Goal: Task Accomplishment & Management: Manage account settings

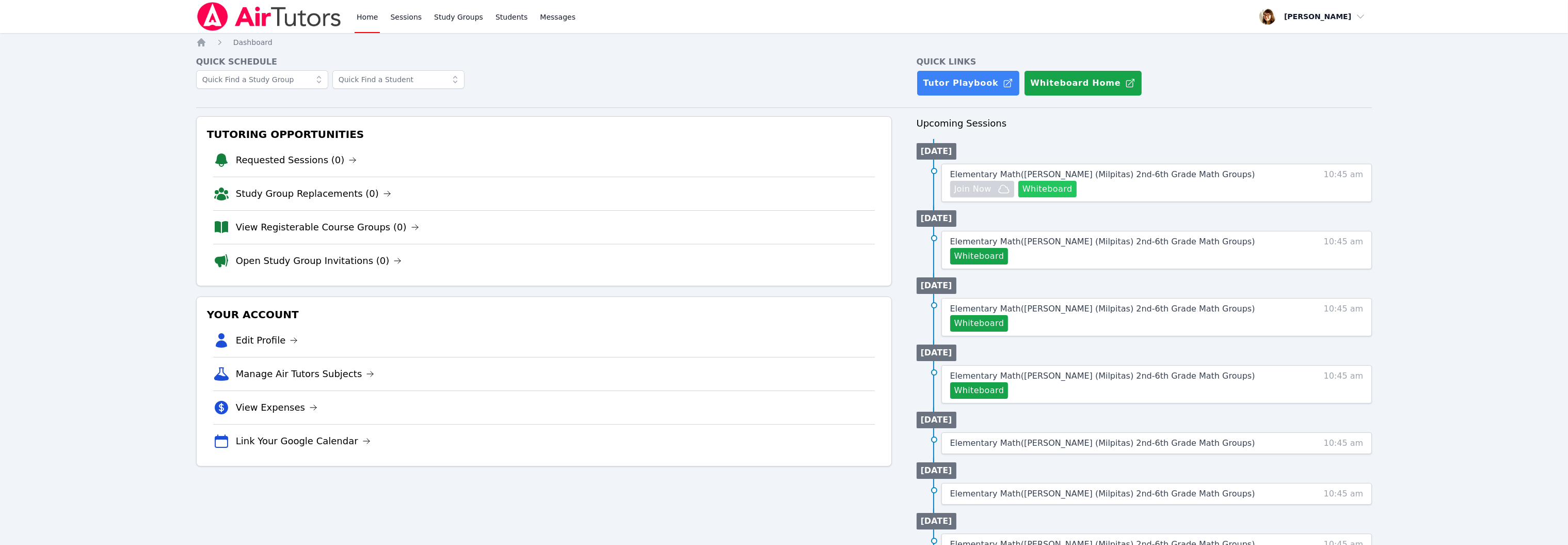
click at [1077, 198] on button "Whiteboard" at bounding box center [1047, 188] width 58 height 16
click at [1024, 179] on span "Elementary Math ( Weller (Milpitas) 2nd-6th Grade Math Groups )" at bounding box center [1102, 174] width 305 height 10
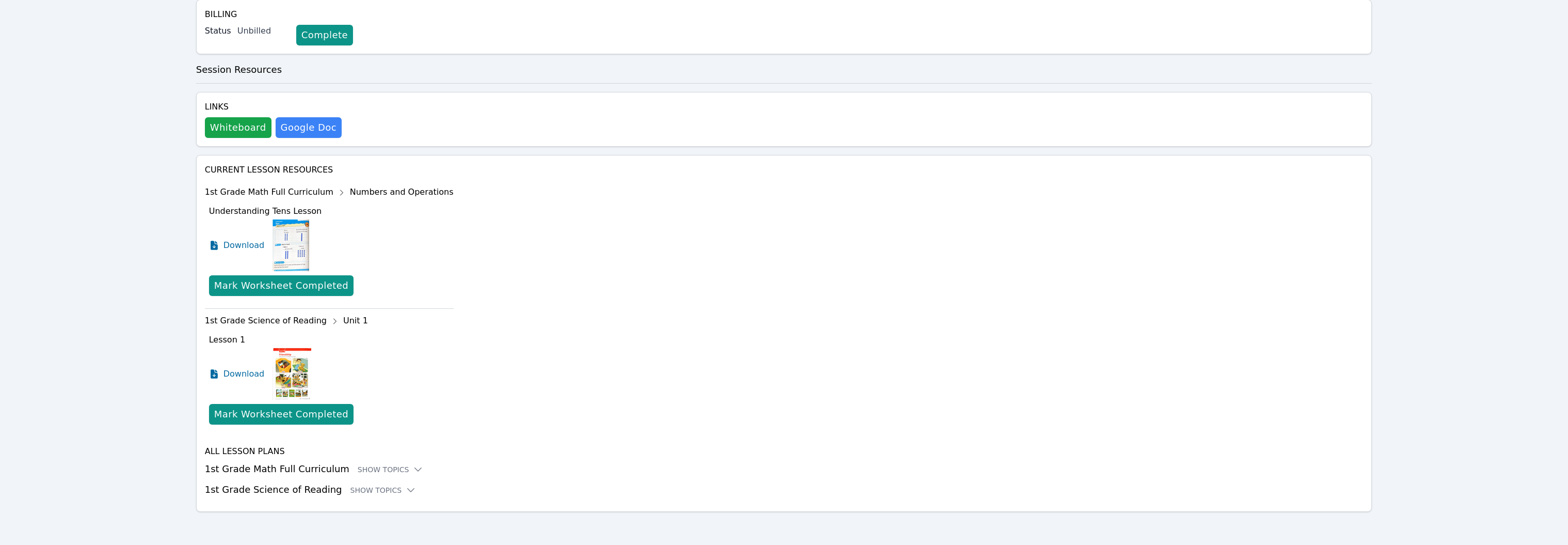
scroll to position [589, 0]
click at [423, 464] on icon at bounding box center [418, 469] width 11 height 11
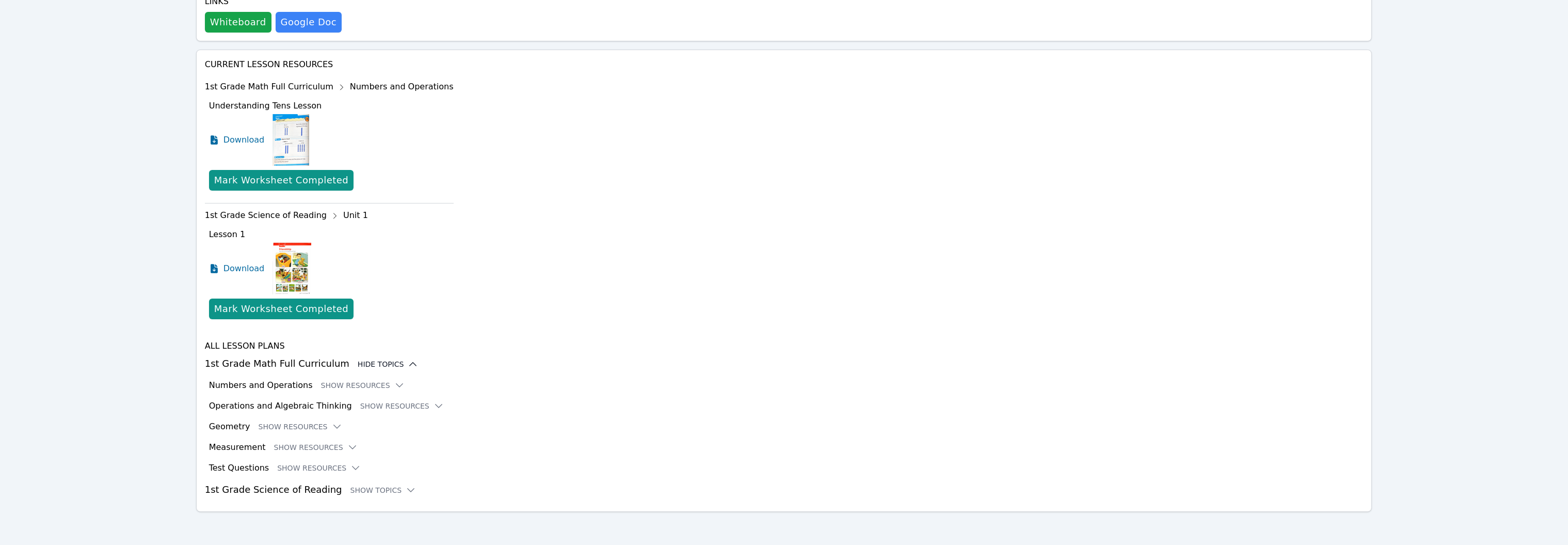
scroll to position [748, 0]
click at [405, 380] on icon at bounding box center [399, 385] width 11 height 11
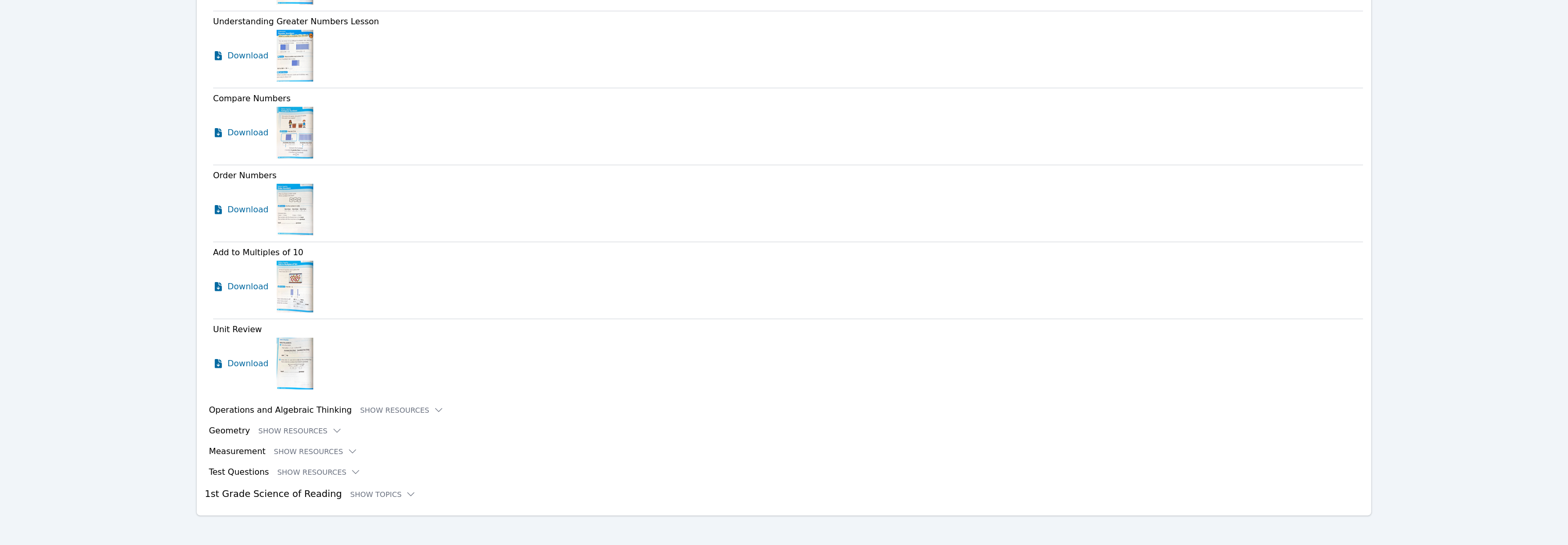
scroll to position [1298, 0]
click at [273, 58] on span "Download" at bounding box center [250, 51] width 46 height 12
click at [270, 135] on span "Download" at bounding box center [250, 128] width 46 height 12
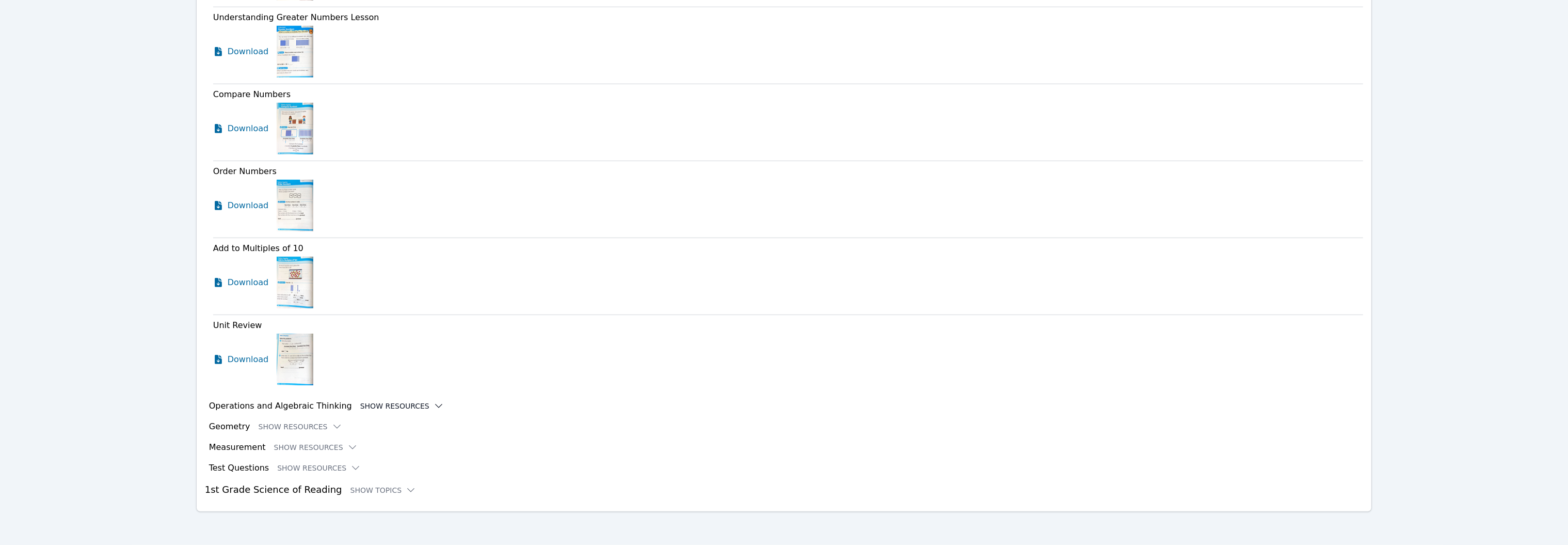
click at [444, 401] on icon at bounding box center [438, 406] width 11 height 11
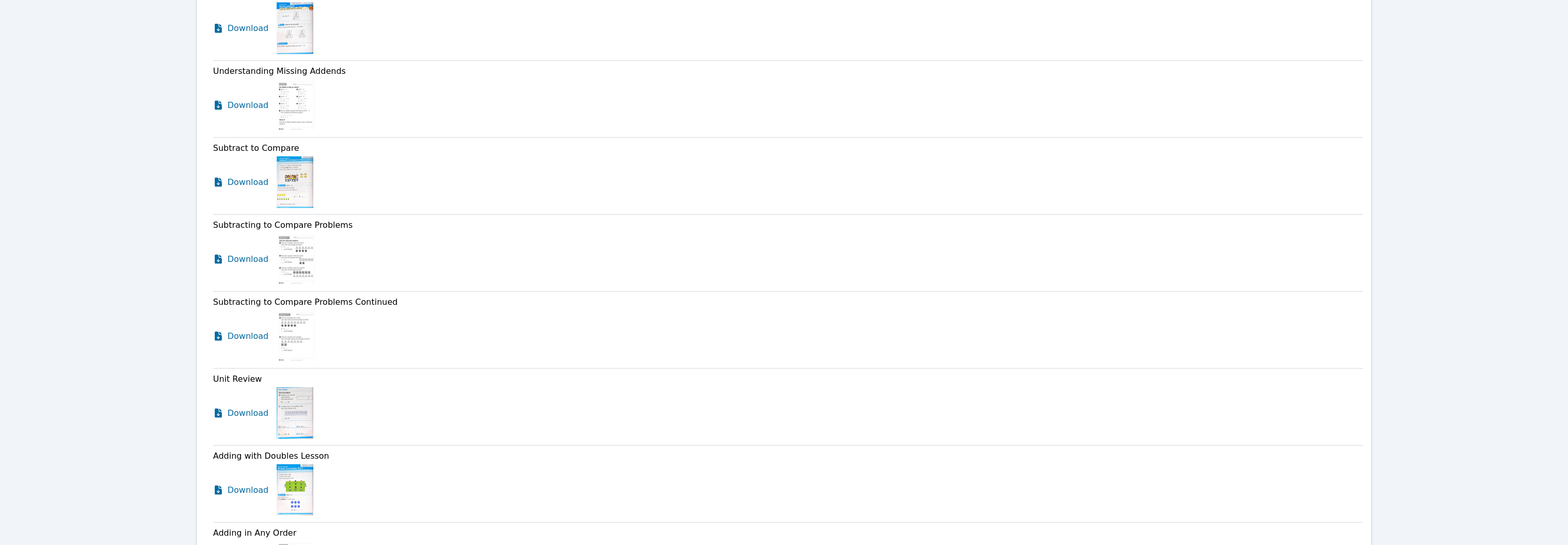
scroll to position [2588, 0]
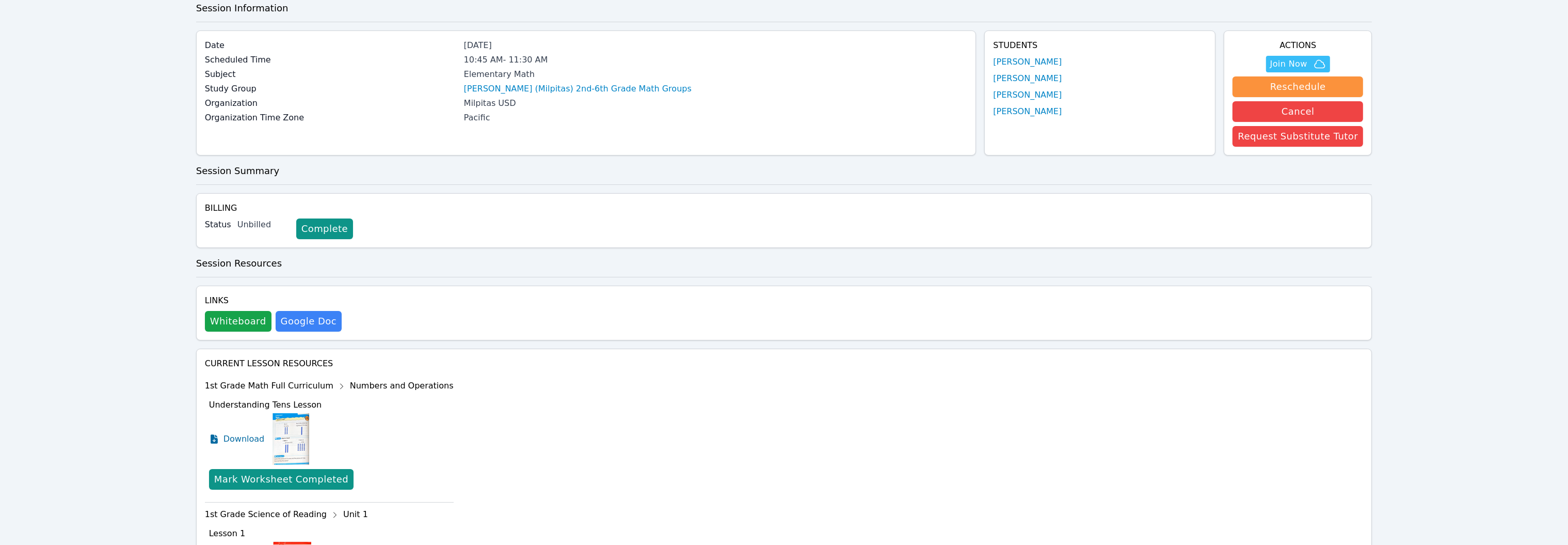
scroll to position [0, 0]
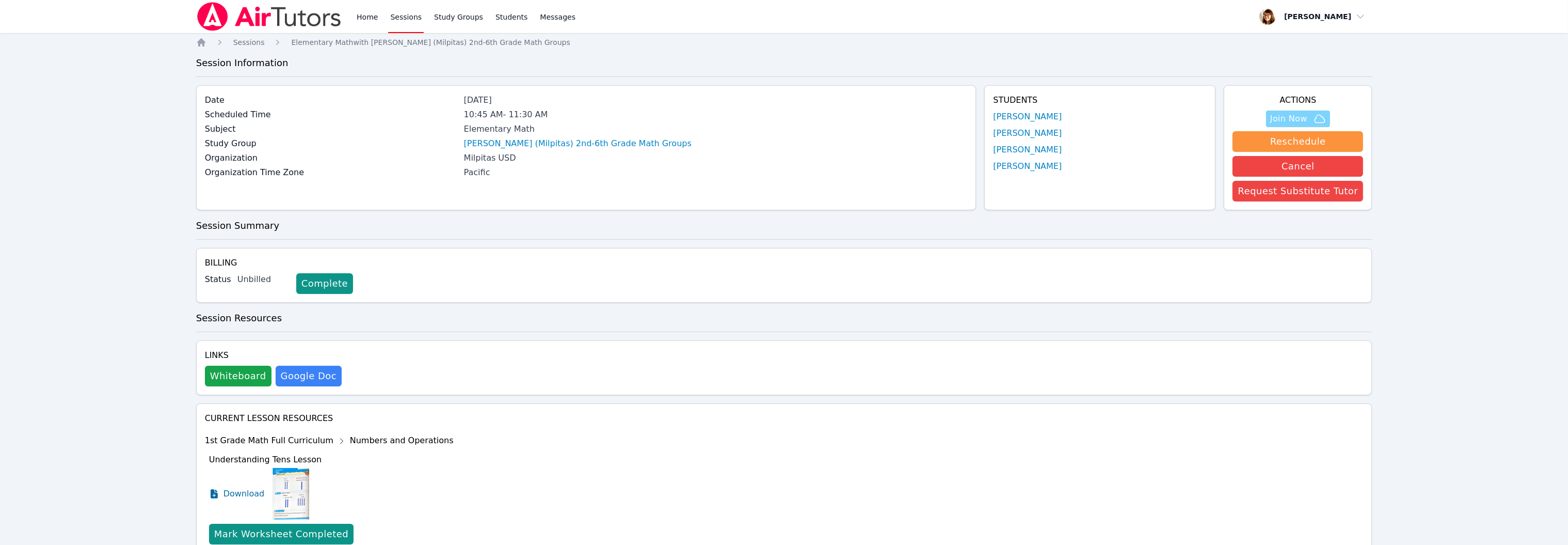
click at [1270, 125] on span "Join Now" at bounding box center [1288, 118] width 37 height 12
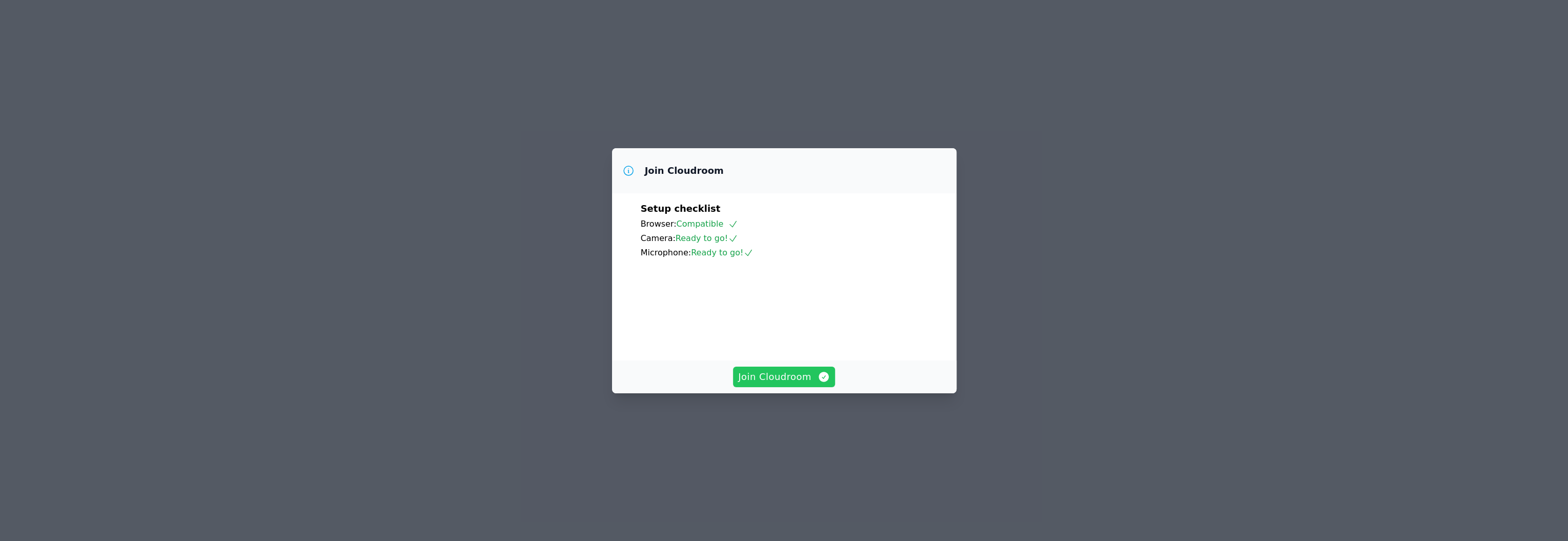
click at [796, 384] on span "Join Cloudroom" at bounding box center [784, 377] width 92 height 14
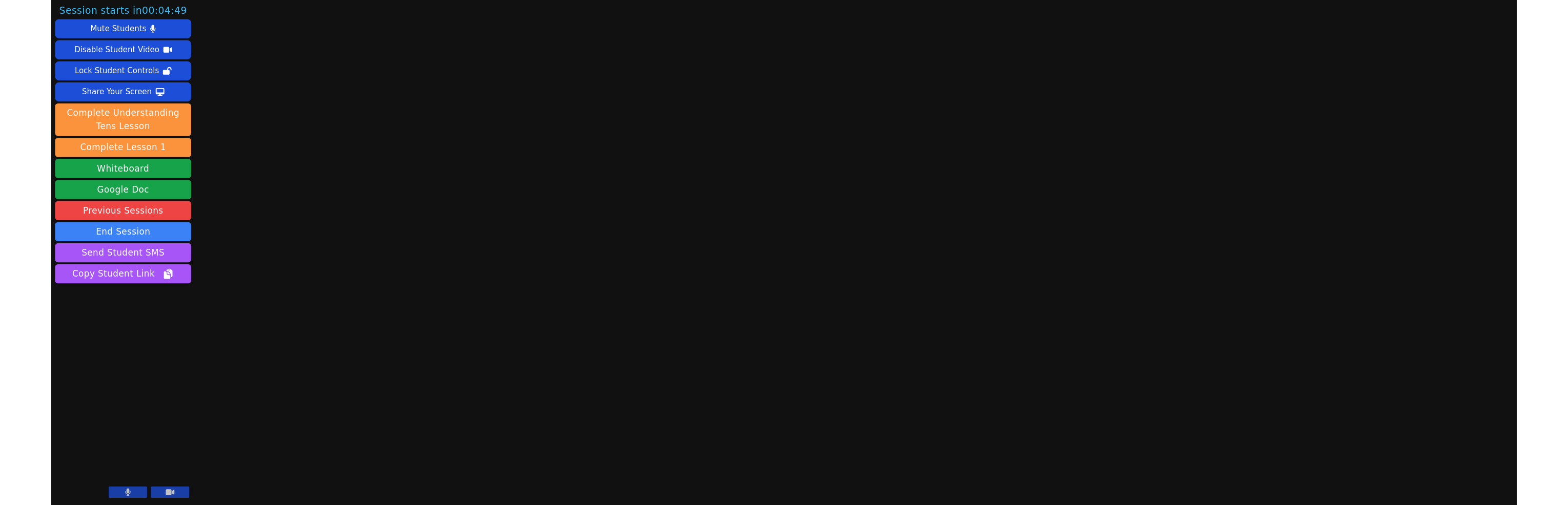
scroll to position [117, 0]
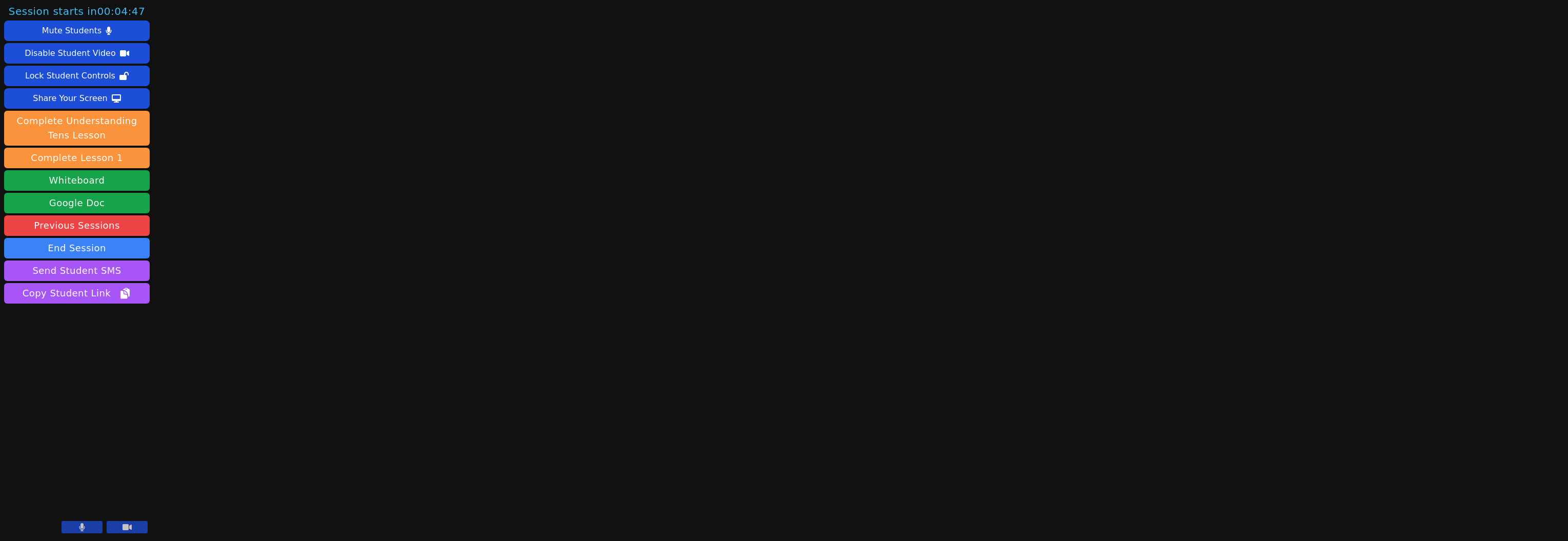
click at [80, 523] on icon at bounding box center [83, 527] width 6 height 8
click at [107, 521] on button at bounding box center [127, 526] width 41 height 12
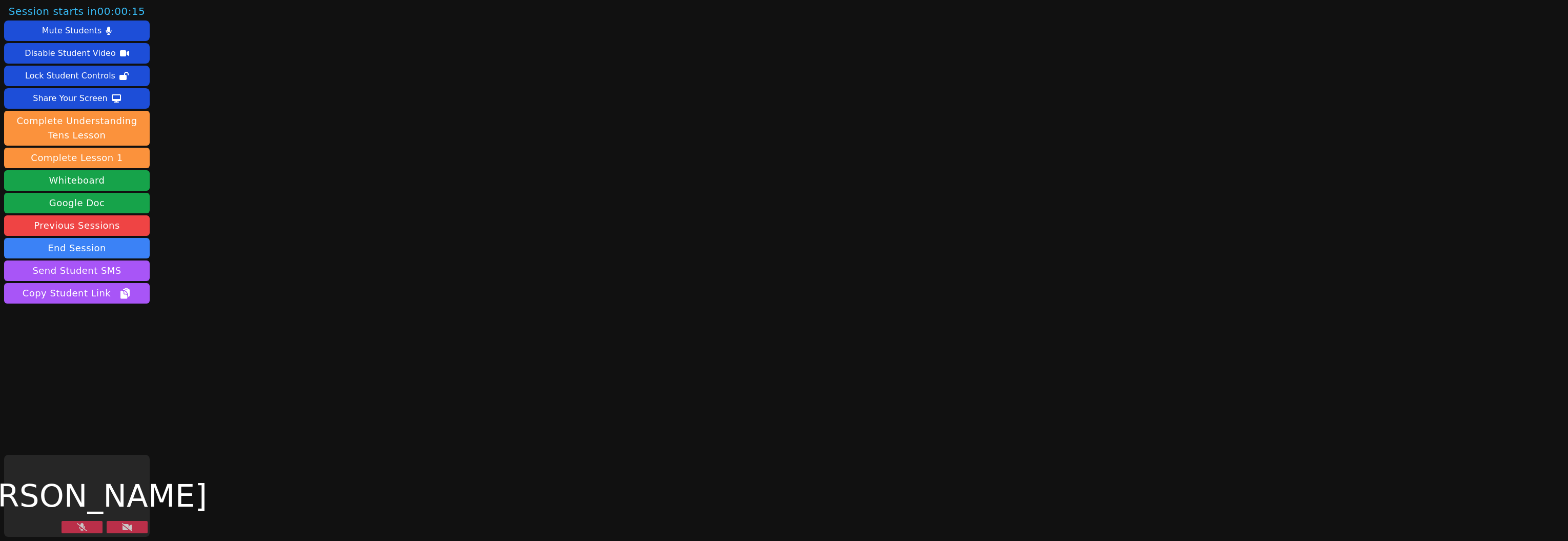
drag, startPoint x: 114, startPoint y: 516, endPoint x: 100, endPoint y: 519, distance: 14.3
click at [122, 523] on icon at bounding box center [127, 527] width 11 height 8
click at [77, 523] on icon at bounding box center [82, 527] width 11 height 8
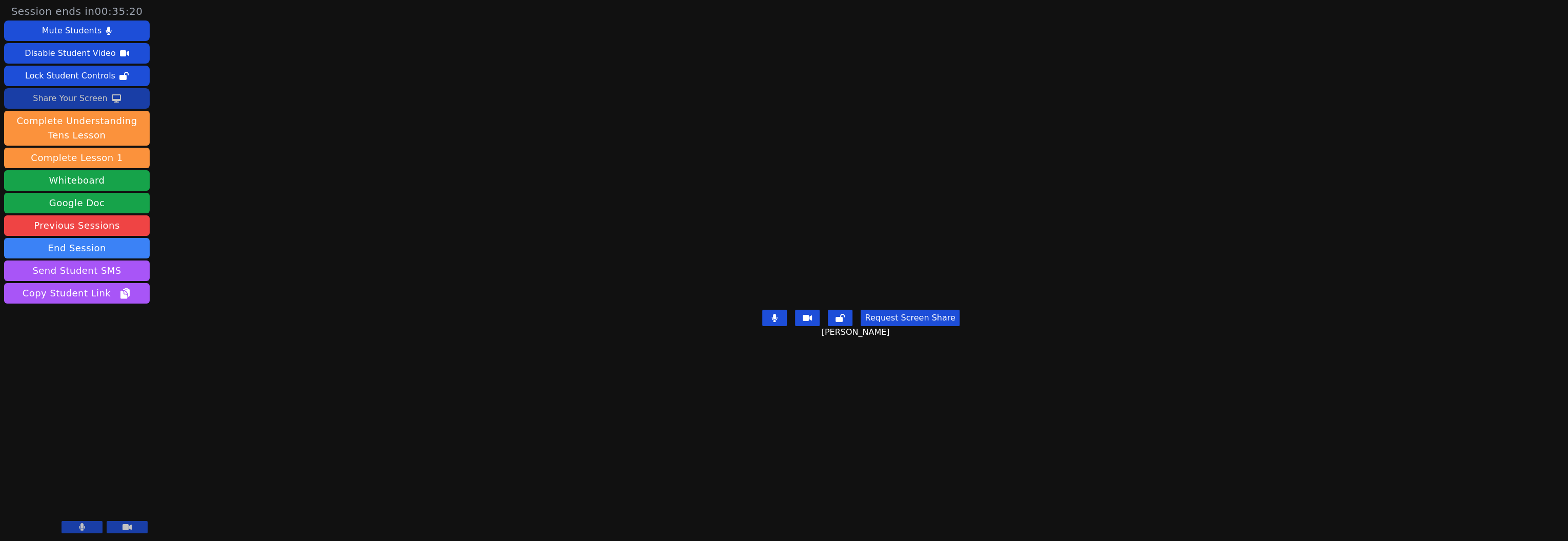
click at [80, 104] on div "Share Your Screen" at bounding box center [71, 98] width 75 height 16
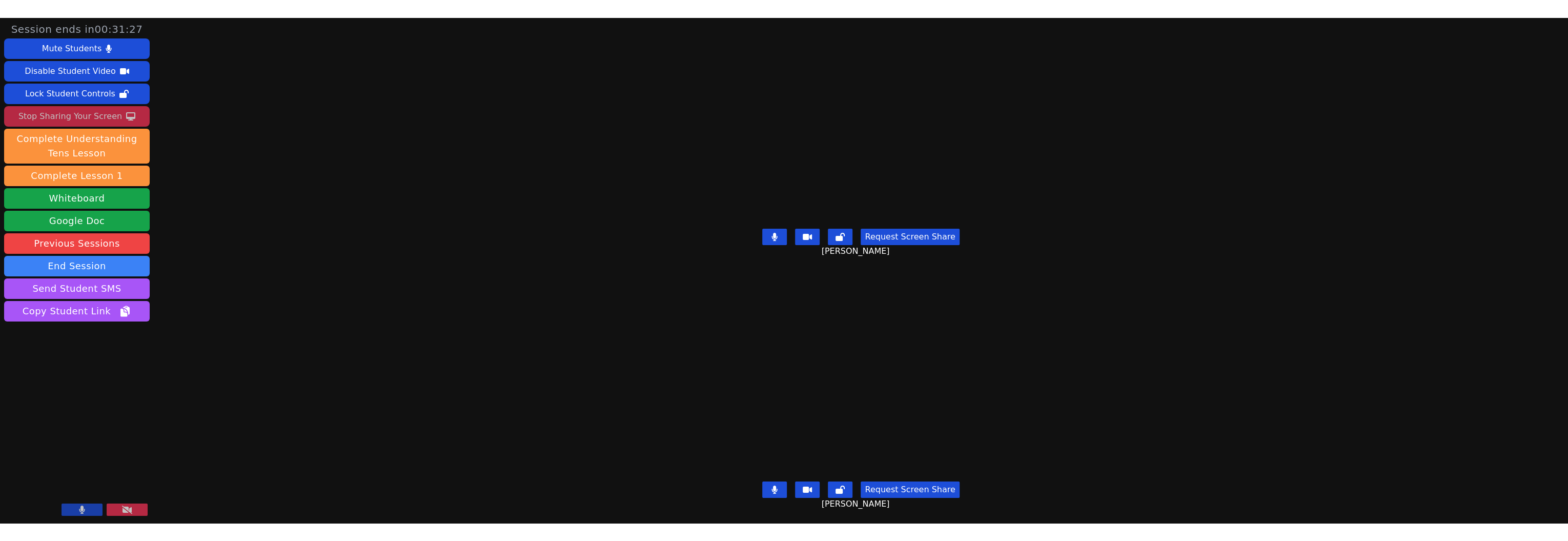
scroll to position [0, 0]
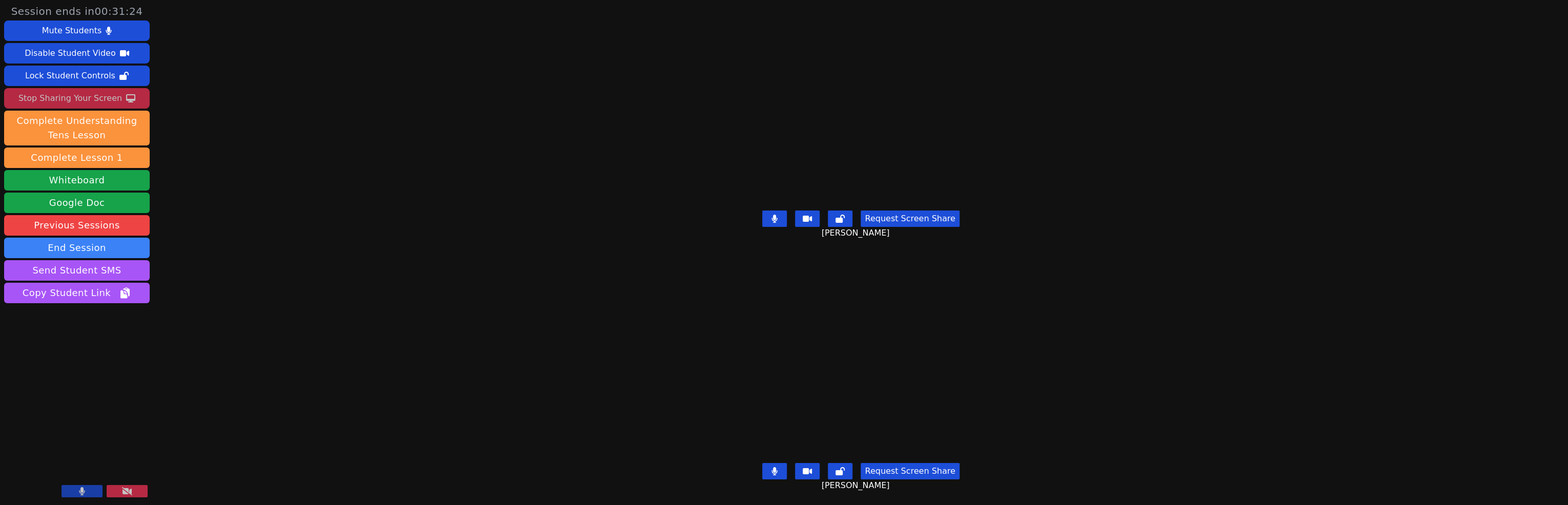
click at [762, 472] on button at bounding box center [774, 471] width 25 height 16
click at [105, 107] on div "Stop Sharing Your Screen" at bounding box center [70, 98] width 104 height 16
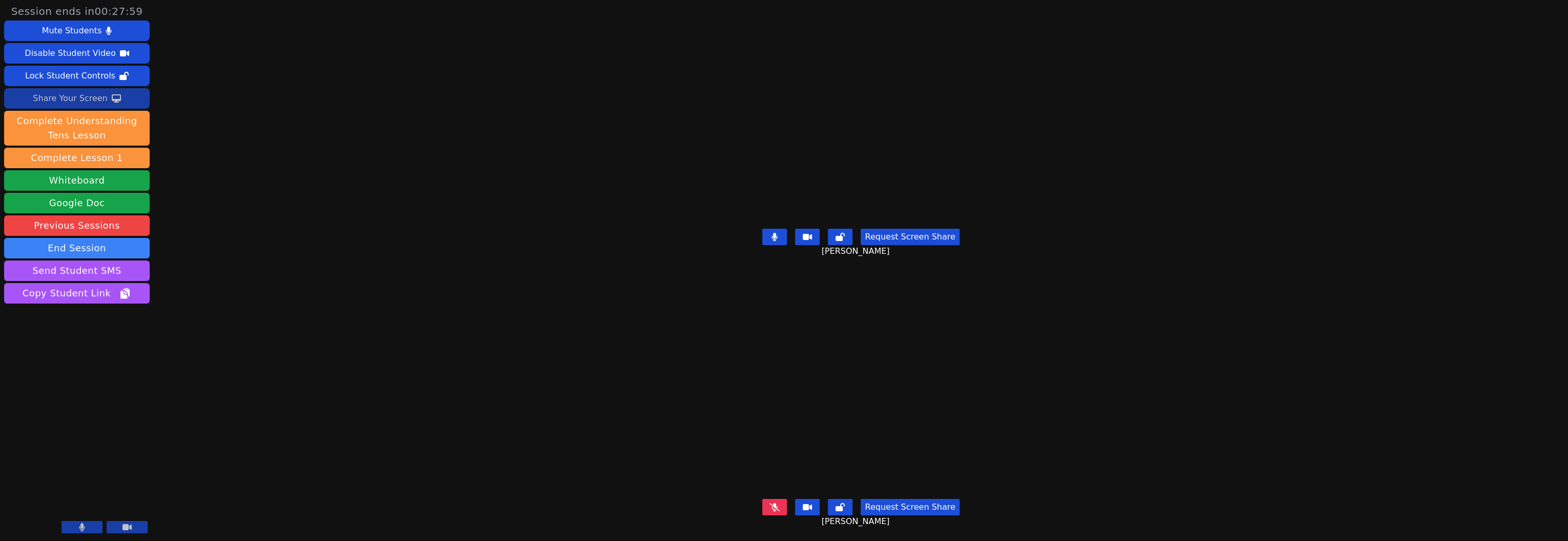
click at [940, 245] on button "Request Screen Share" at bounding box center [910, 236] width 99 height 16
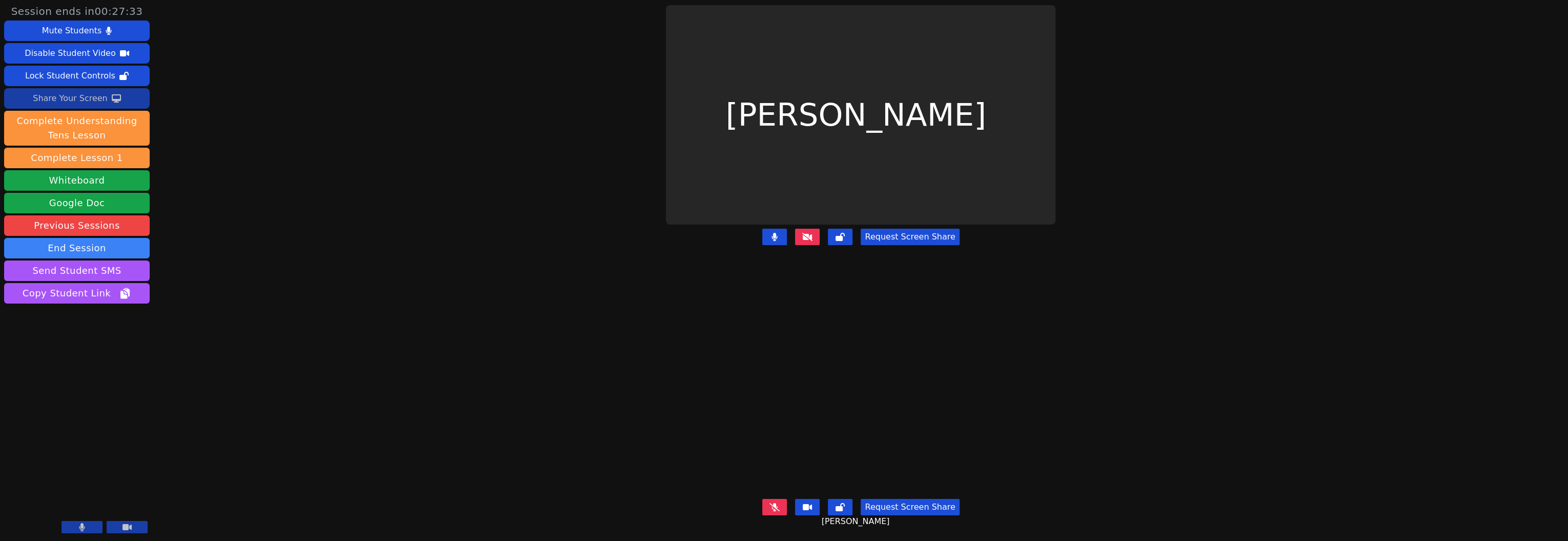
click at [770, 503] on icon at bounding box center [774, 507] width 11 height 8
click at [772, 240] on icon at bounding box center [774, 237] width 6 height 8
click at [762, 245] on button at bounding box center [774, 236] width 25 height 16
click at [923, 237] on button "Request Screen Share" at bounding box center [910, 236] width 99 height 16
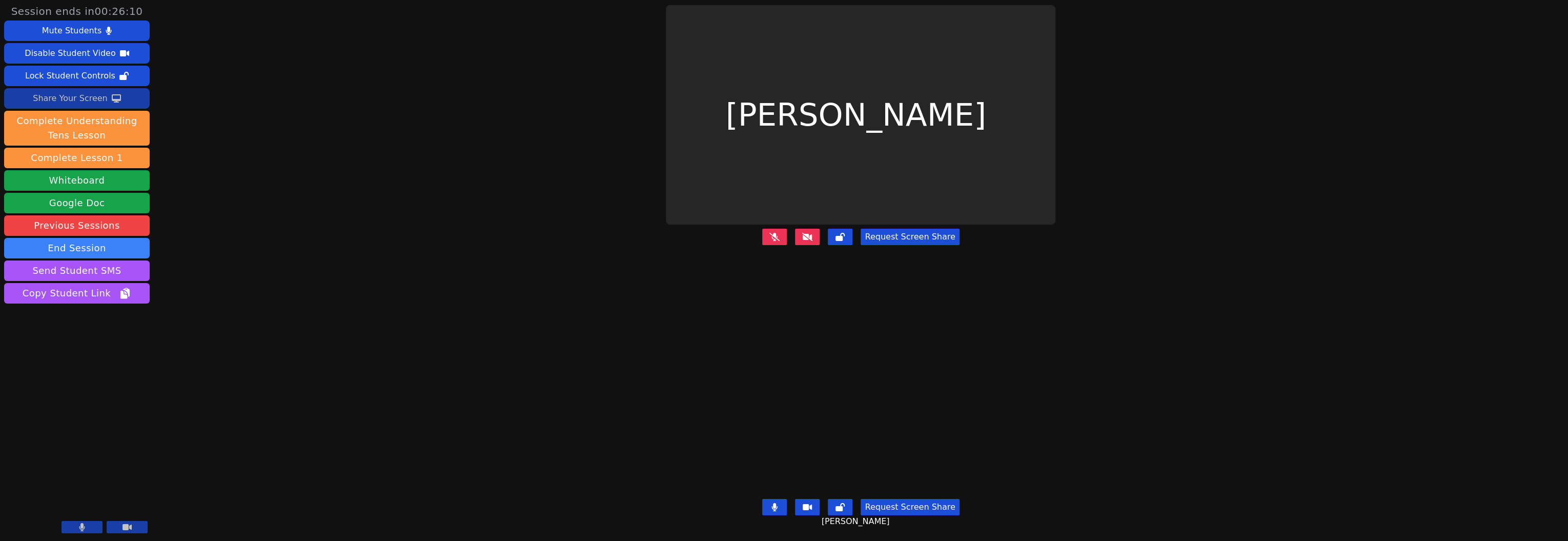
click at [902, 239] on button "Request Screen Share" at bounding box center [910, 236] width 99 height 16
click at [86, 107] on div "Share Your Screen" at bounding box center [71, 98] width 75 height 16
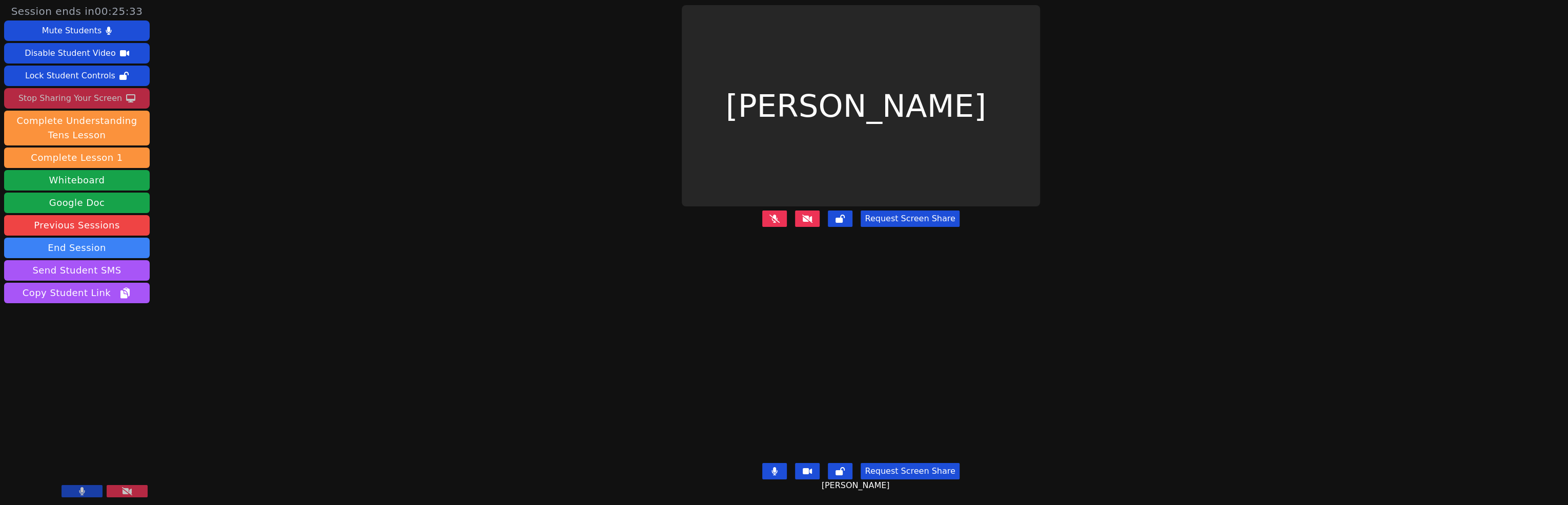
click at [119, 107] on div "Stop Sharing Your Screen" at bounding box center [70, 98] width 104 height 16
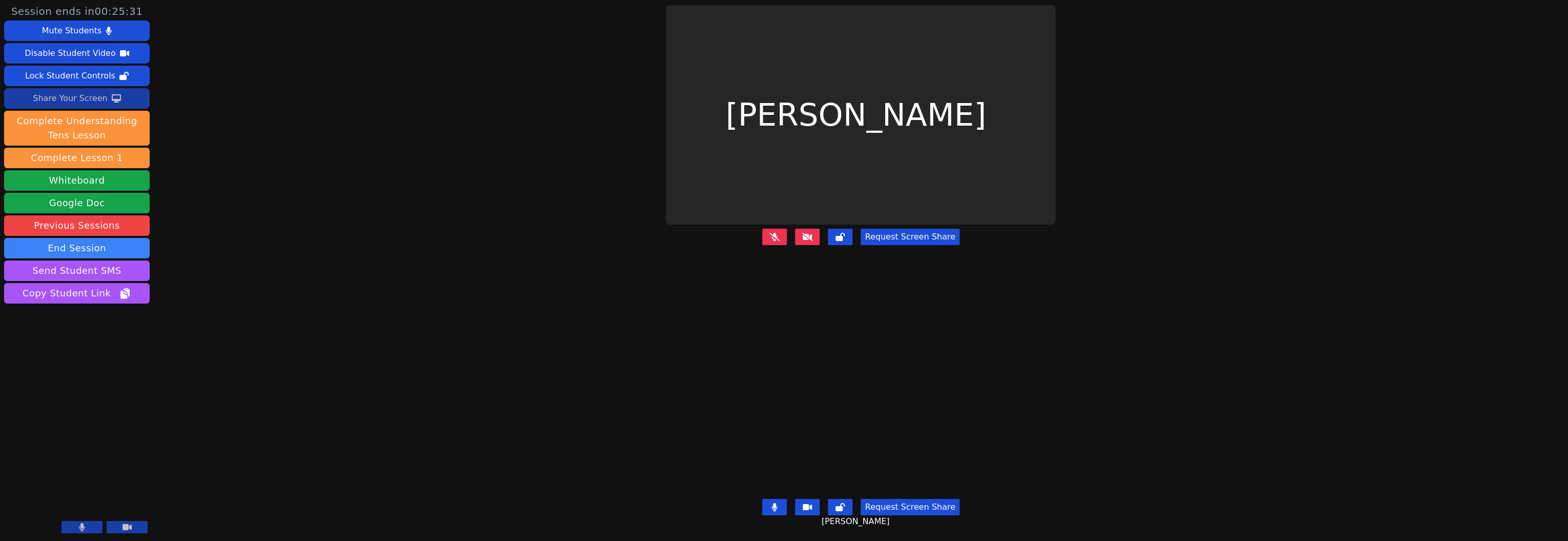
click at [906, 233] on button "Request Screen Share" at bounding box center [910, 236] width 99 height 16
click at [929, 236] on button "Request Screen Share" at bounding box center [910, 236] width 99 height 16
click at [920, 245] on button "Request Screen Share" at bounding box center [910, 236] width 99 height 16
click at [796, 237] on button at bounding box center [807, 236] width 25 height 16
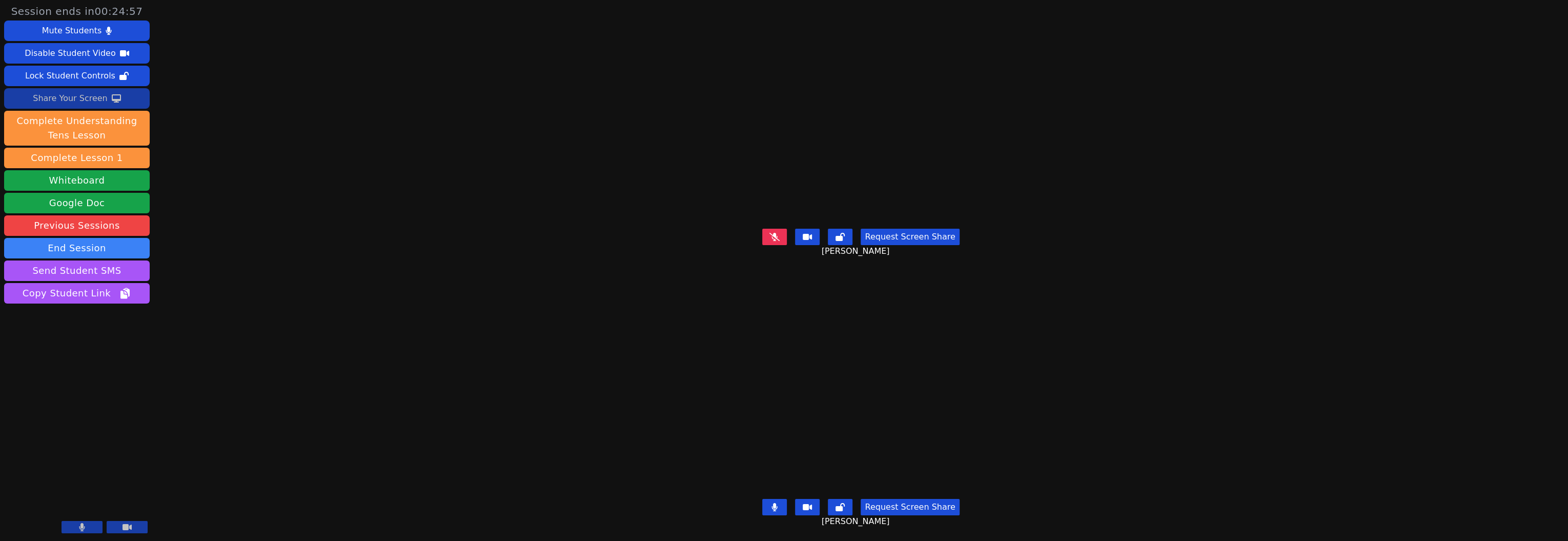
click at [762, 241] on button at bounding box center [774, 236] width 25 height 16
click at [923, 240] on button "Request Screen Share" at bounding box center [910, 236] width 99 height 16
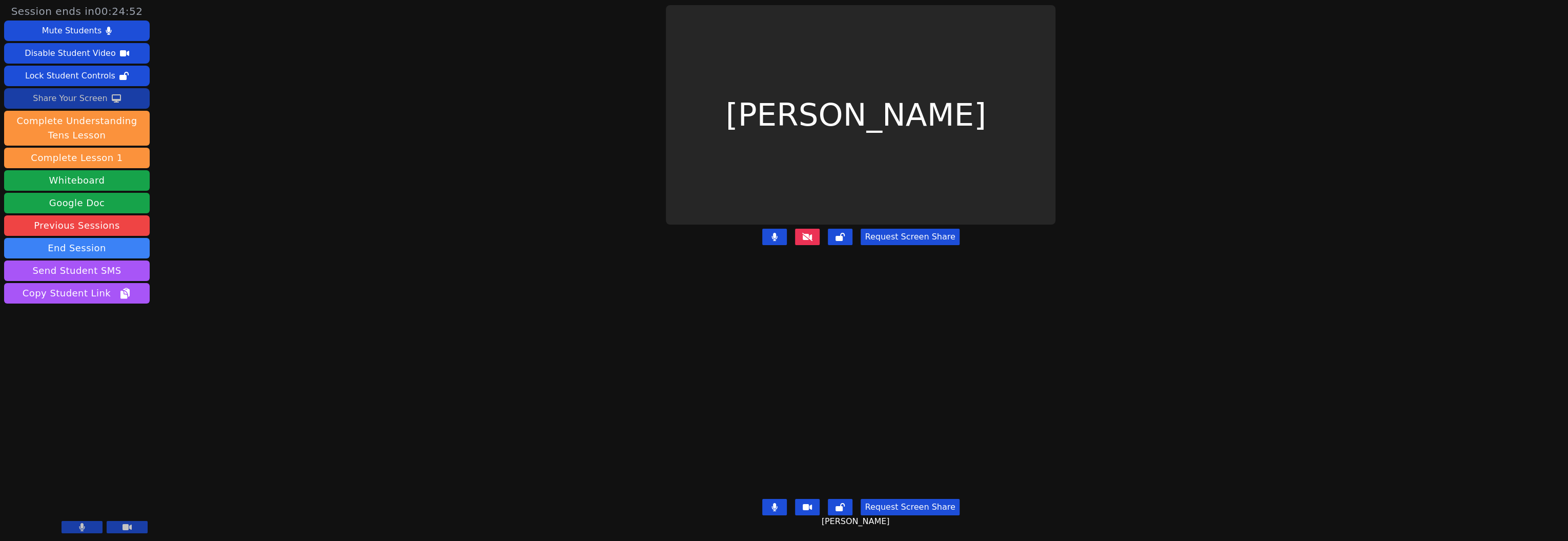
click at [802, 236] on icon at bounding box center [807, 236] width 11 height 8
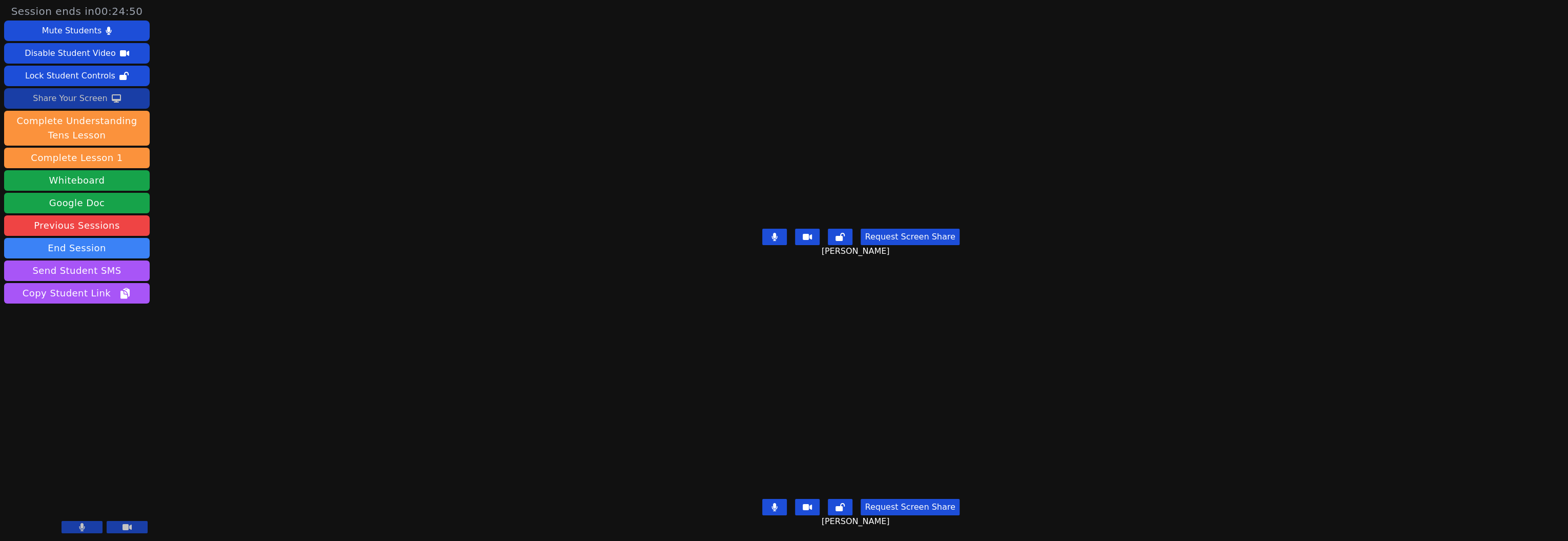
click at [914, 236] on button "Request Screen Share" at bounding box center [910, 236] width 99 height 16
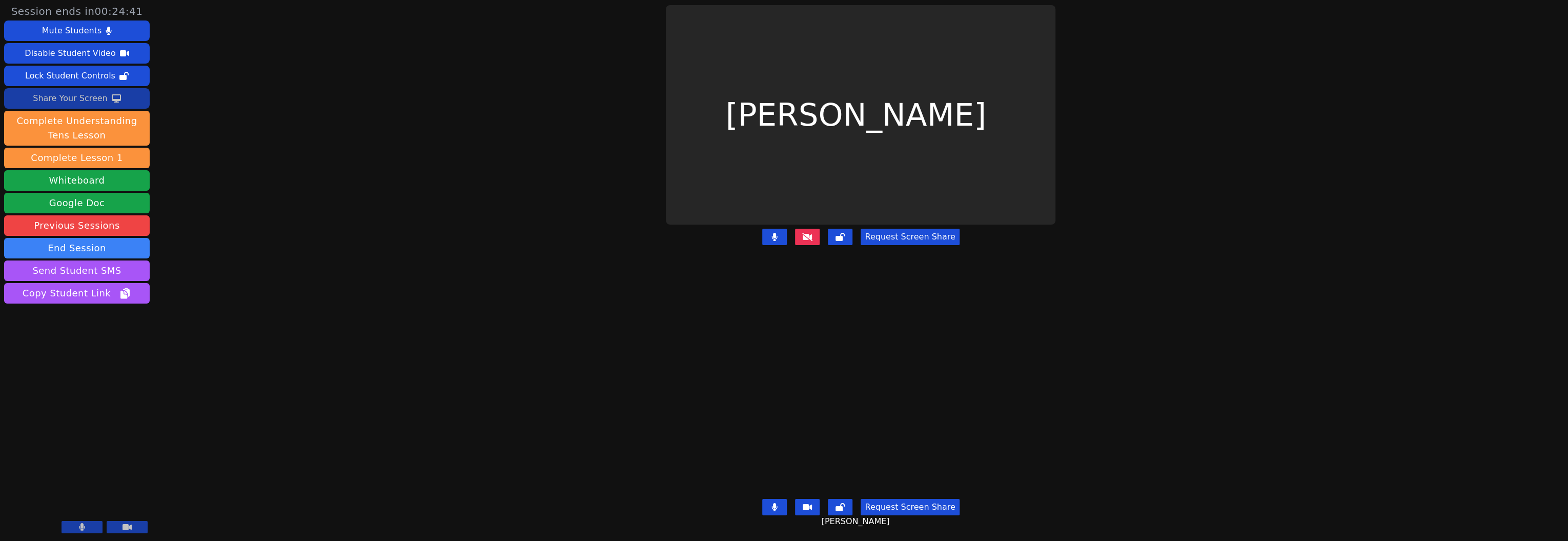
click at [762, 499] on button at bounding box center [774, 506] width 25 height 16
click at [908, 236] on button "Request Screen Share" at bounding box center [910, 236] width 99 height 16
click at [75, 107] on div "Share Your Screen" at bounding box center [71, 98] width 75 height 16
click at [795, 245] on button at bounding box center [807, 236] width 25 height 16
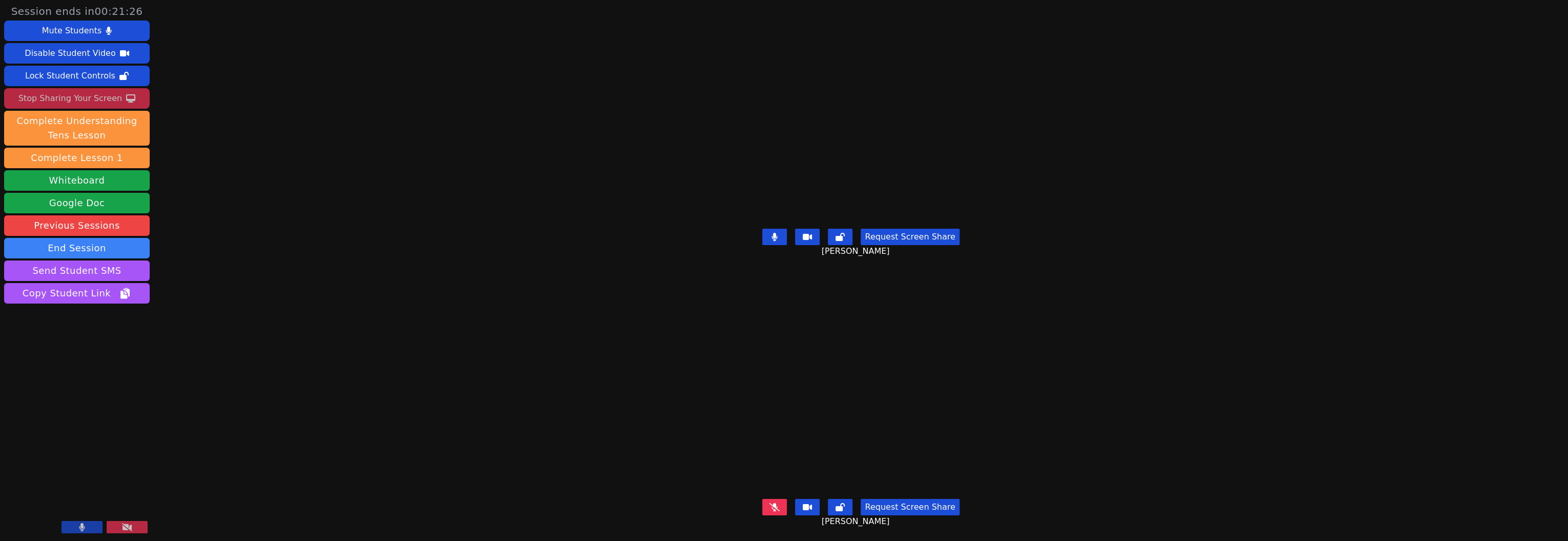
click at [86, 107] on div "Stop Sharing Your Screen" at bounding box center [70, 98] width 104 height 16
click at [940, 236] on button "Request Screen Share" at bounding box center [910, 236] width 99 height 16
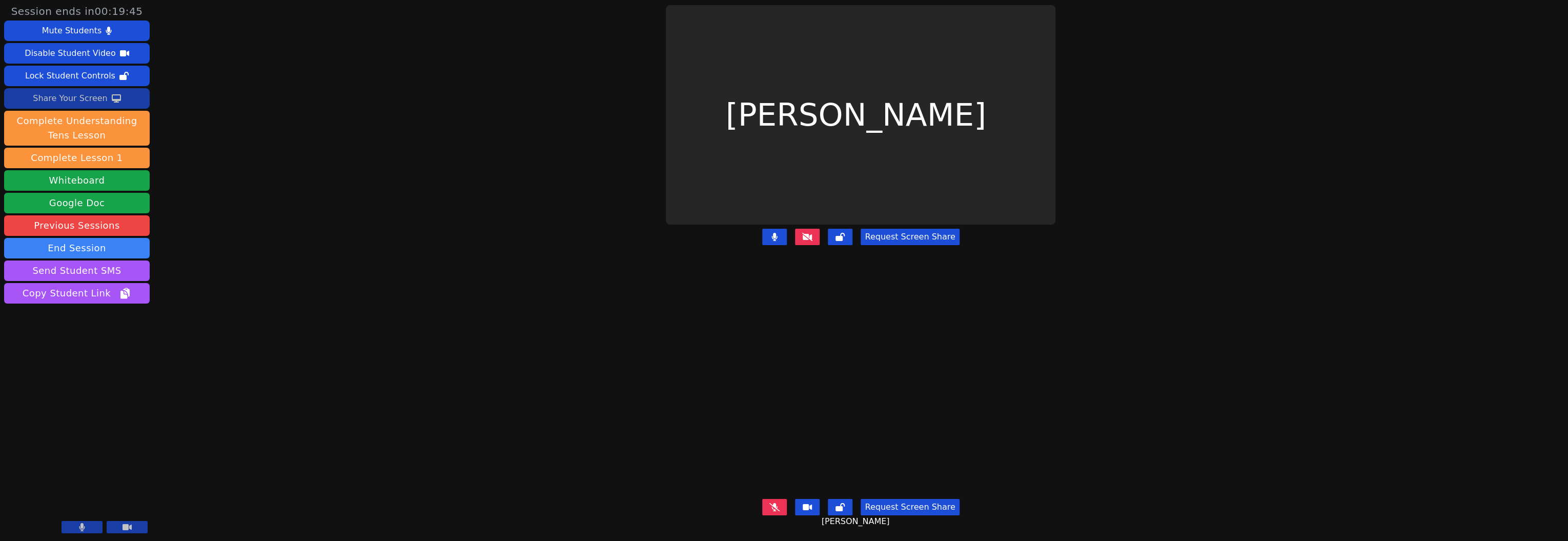
click at [92, 107] on div "Share Your Screen" at bounding box center [71, 98] width 75 height 16
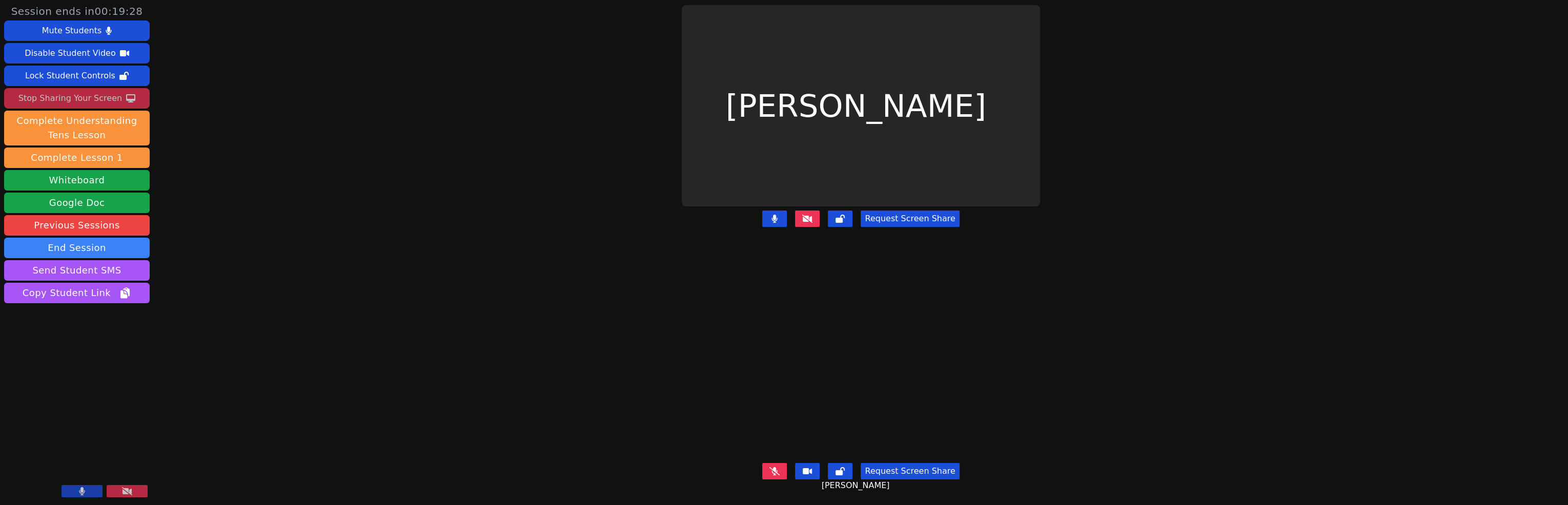
click at [90, 107] on div "Stop Sharing Your Screen" at bounding box center [70, 98] width 104 height 16
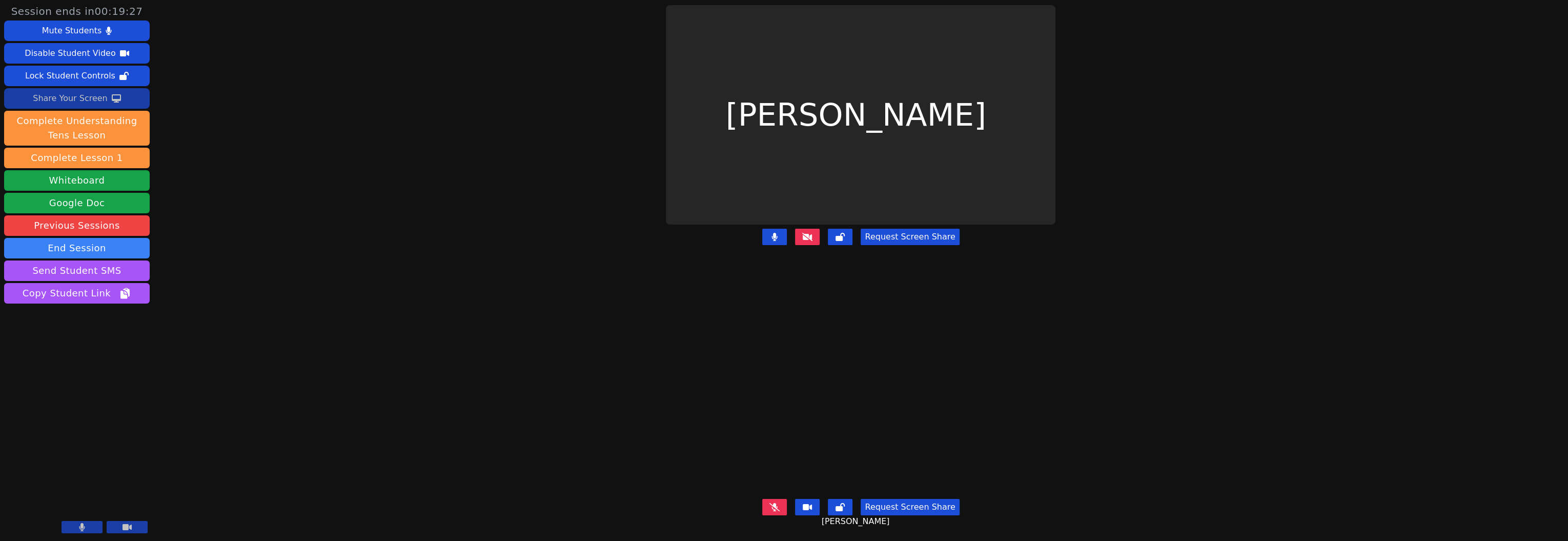
click at [92, 107] on div "Share Your Screen" at bounding box center [71, 98] width 75 height 16
click at [802, 241] on icon at bounding box center [807, 236] width 11 height 8
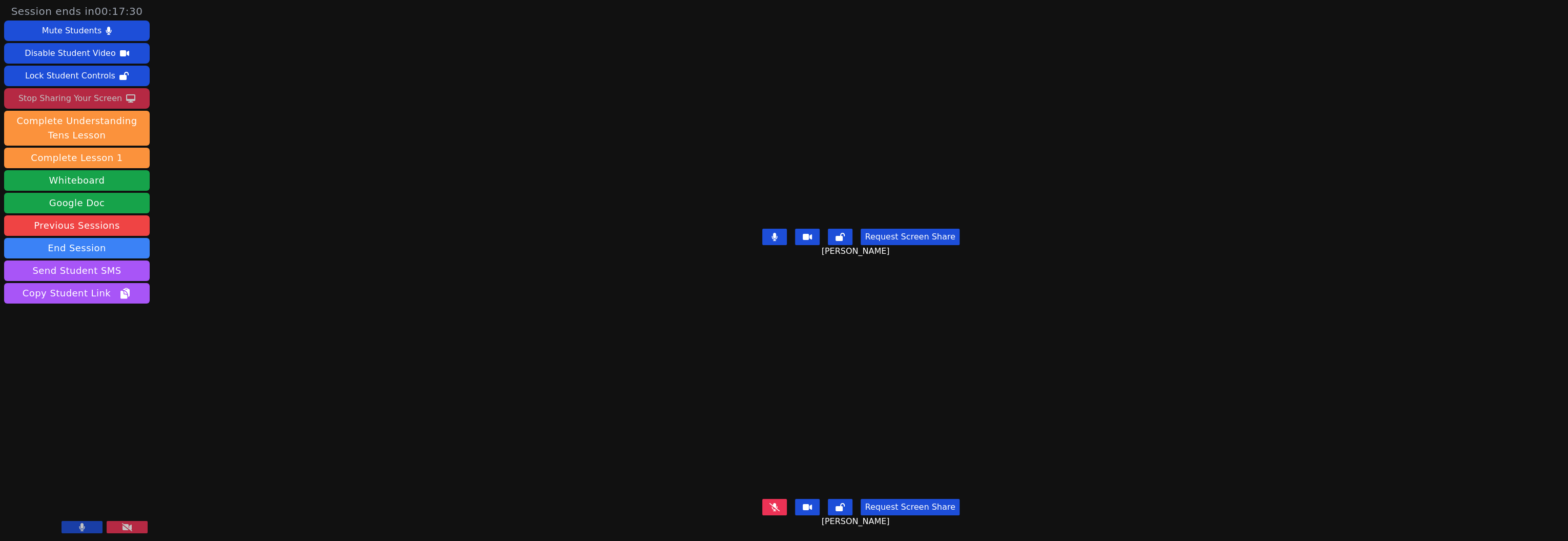
click at [762, 499] on button at bounding box center [774, 506] width 25 height 16
click at [762, 229] on button at bounding box center [774, 236] width 25 height 16
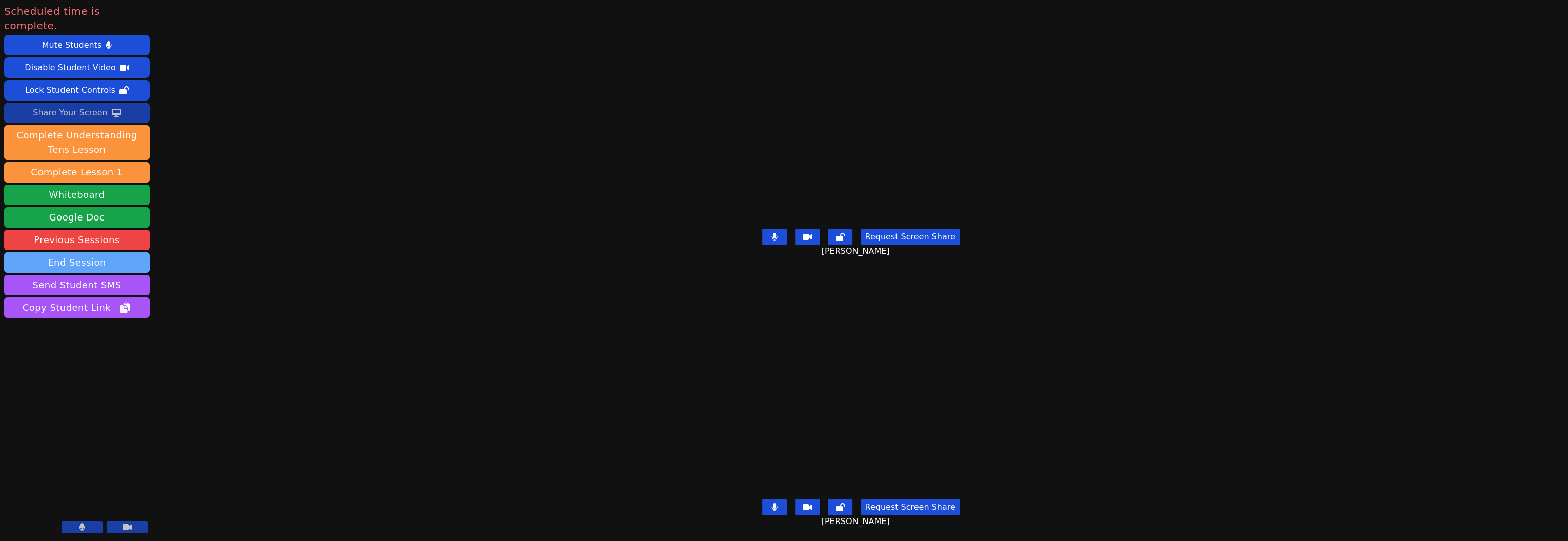
click at [89, 273] on button "End Session" at bounding box center [77, 262] width 145 height 20
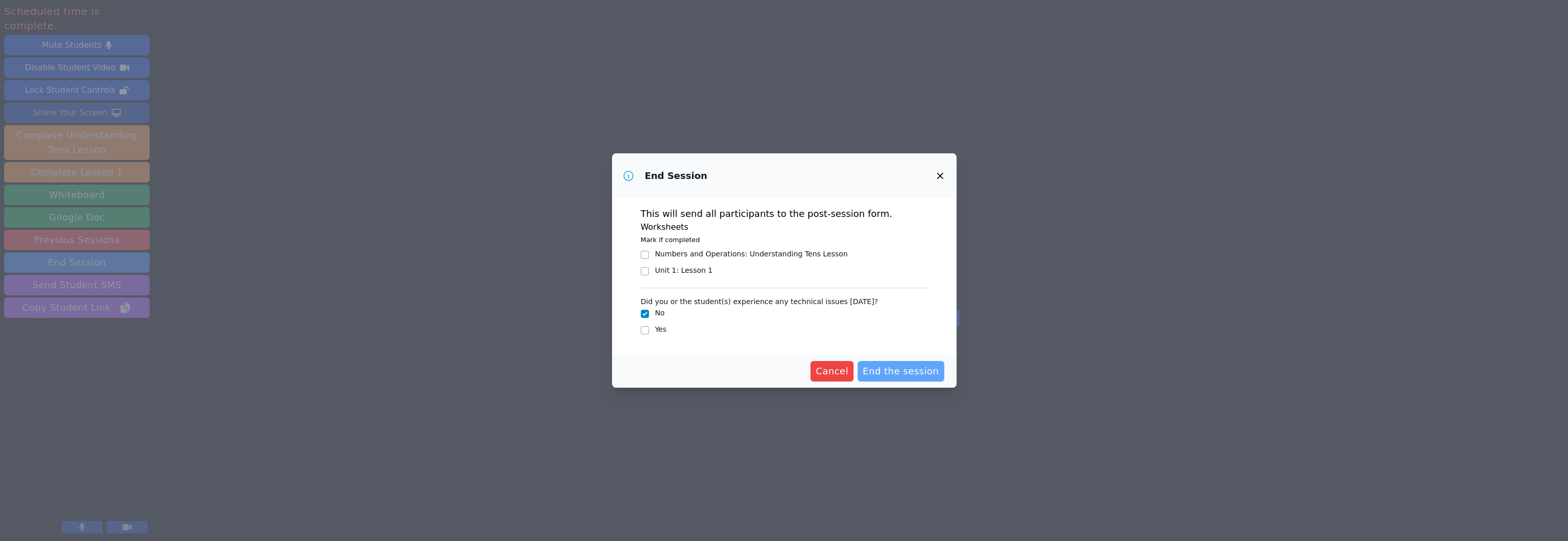
scroll to position [0, 0]
click at [640, 334] on input "Yes" at bounding box center [645, 330] width 8 height 8
checkbox input "true"
checkbox input "false"
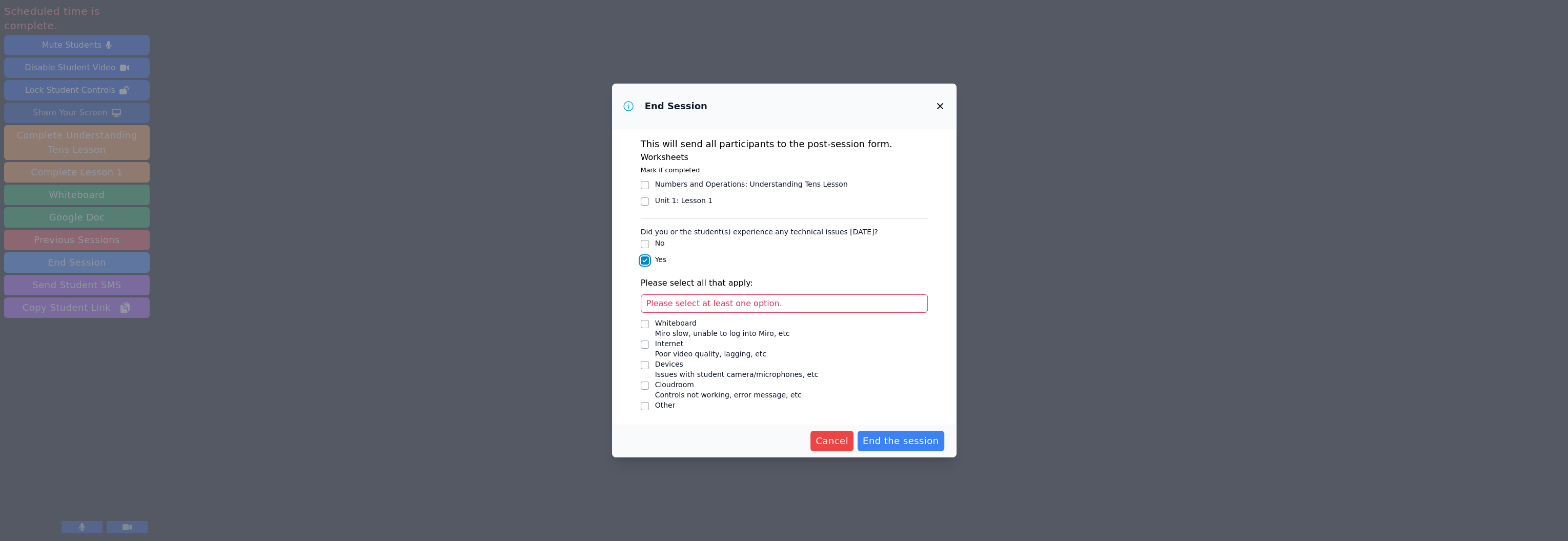
scroll to position [152, 0]
click at [640, 406] on input "Other" at bounding box center [645, 406] width 8 height 8
checkbox input "true"
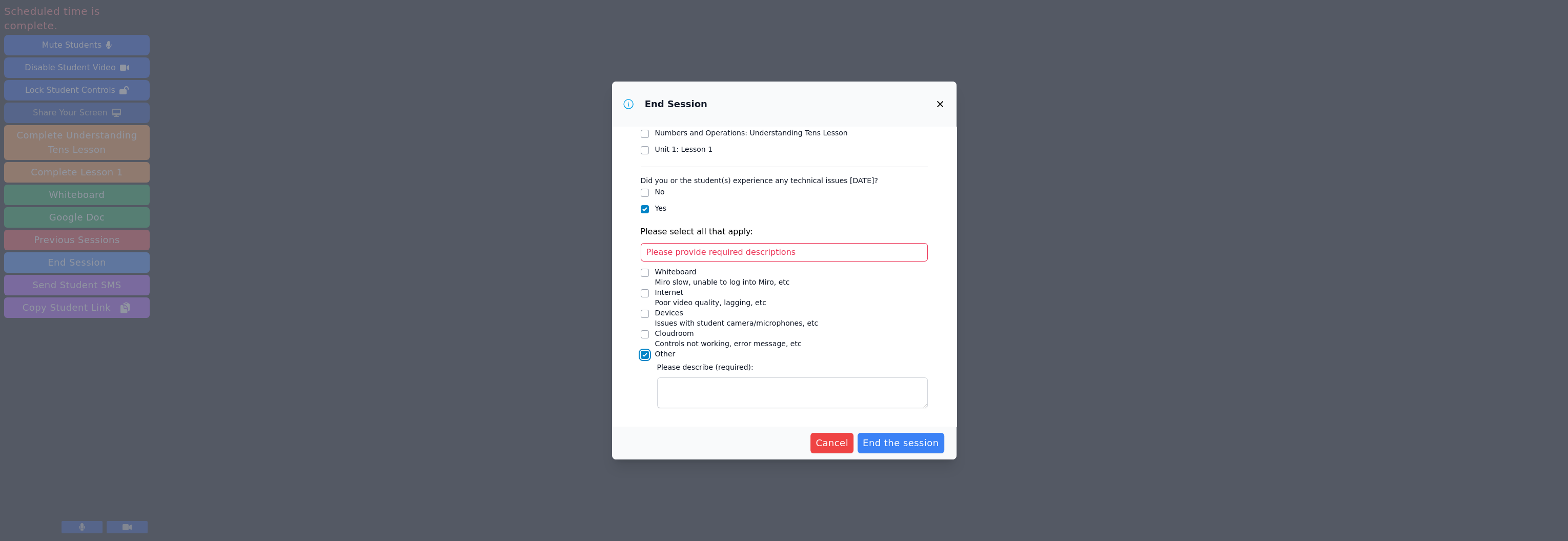
scroll to position [233, 0]
click at [640, 367] on div "Did you or the student(s) experience any technical issues today? No Yes Please …" at bounding box center [784, 290] width 287 height 237
click at [657, 377] on textarea "Other" at bounding box center [793, 393] width 271 height 31
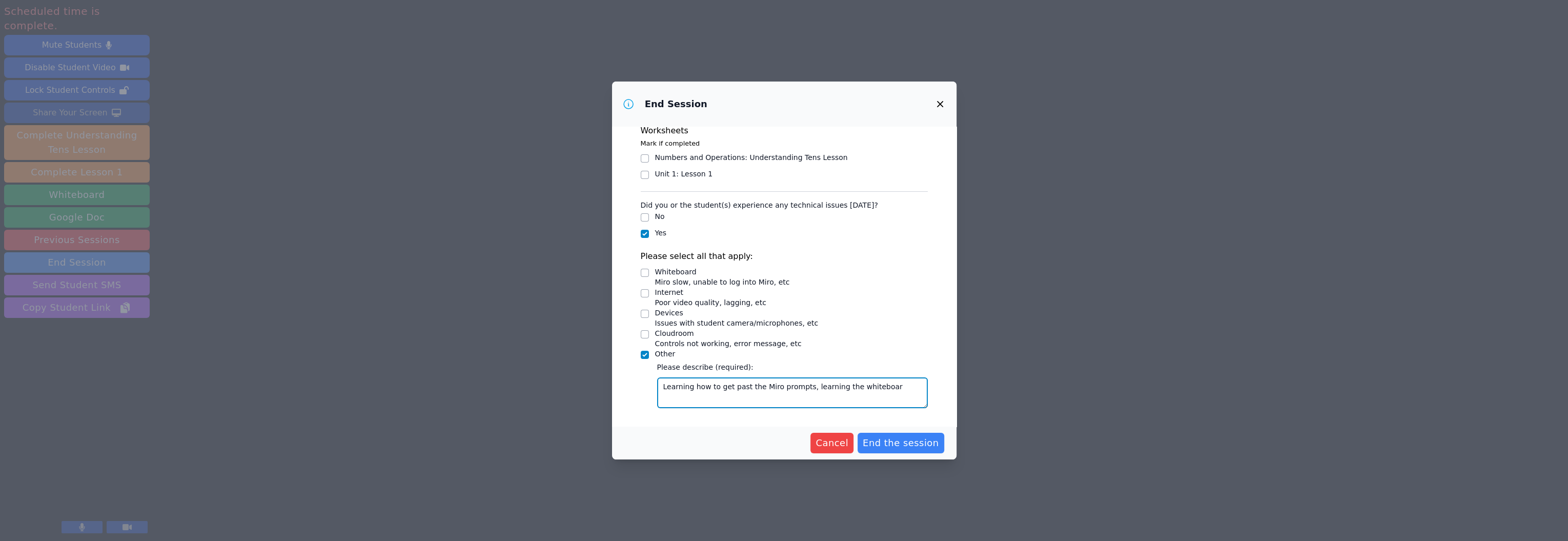
type textarea "Learning how to get past the Miro prompts, learning the whiteboard"
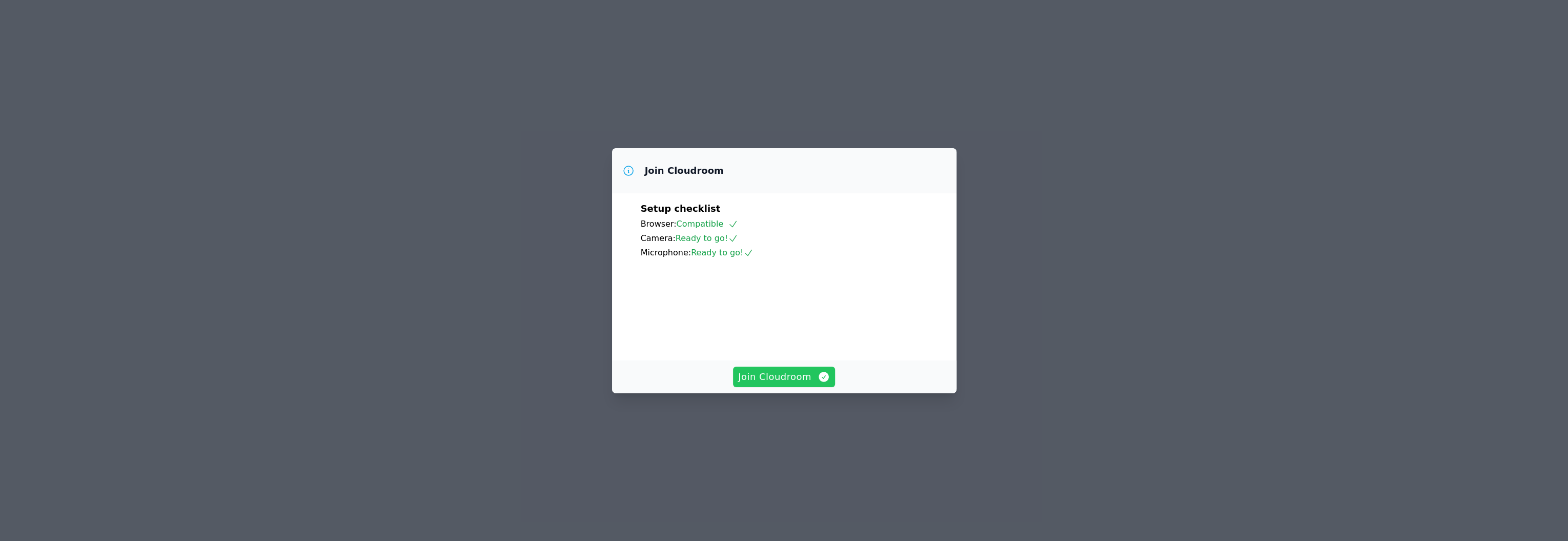
click at [780, 384] on span "Join Cloudroom" at bounding box center [784, 377] width 92 height 14
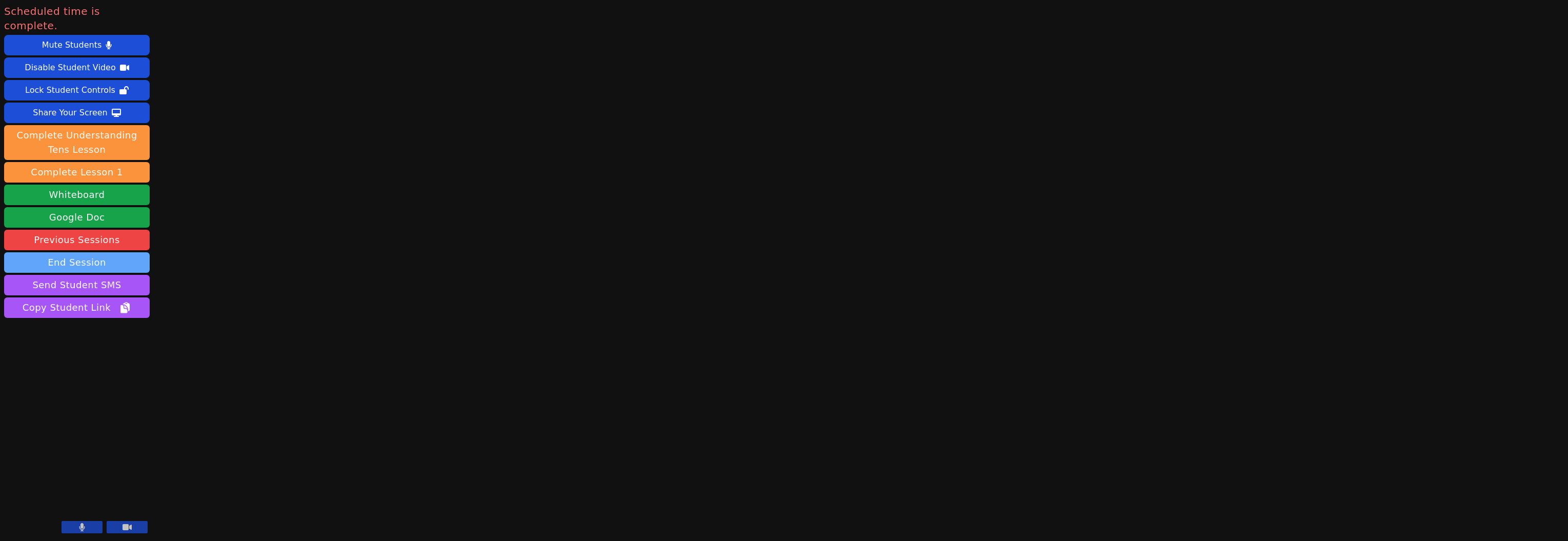
click at [82, 273] on button "End Session" at bounding box center [77, 262] width 145 height 20
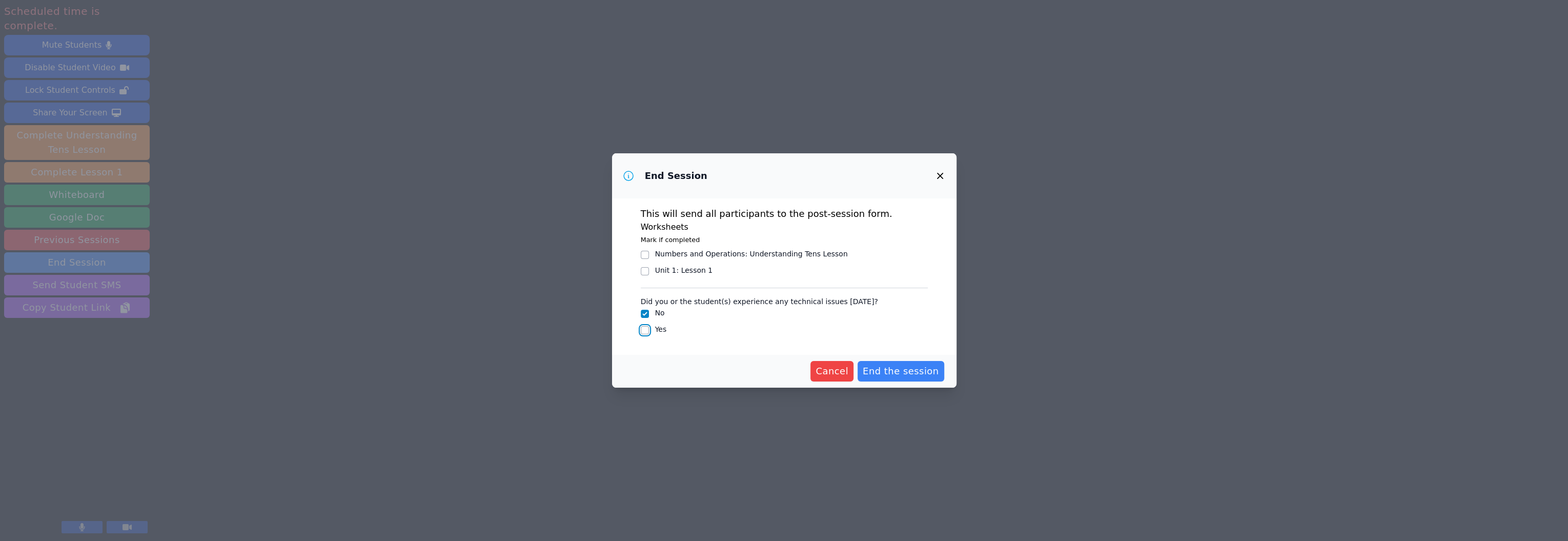
click at [640, 334] on input "Yes" at bounding box center [645, 330] width 8 height 8
checkbox input "true"
checkbox input "false"
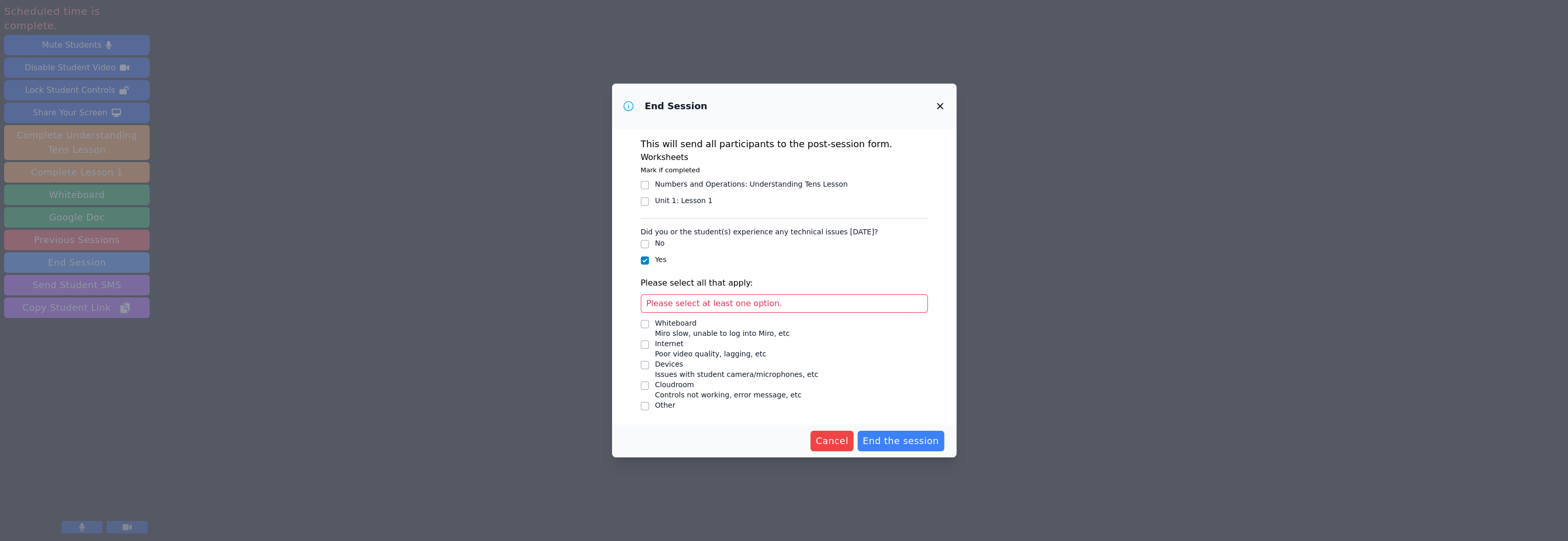
click at [646, 308] on span "Please select at least one option." at bounding box center [714, 303] width 136 height 10
click at [640, 406] on input "Other" at bounding box center [645, 406] width 8 height 8
checkbox input "true"
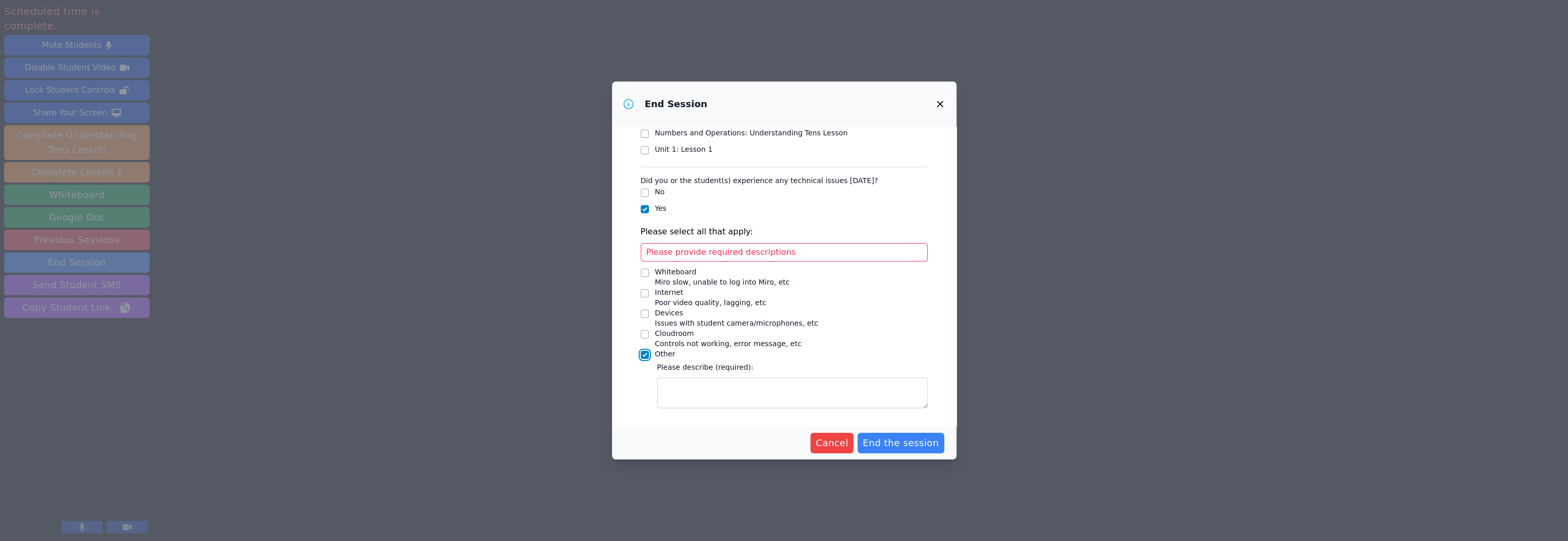
scroll to position [233, 0]
click at [657, 378] on textarea "Other" at bounding box center [793, 393] width 271 height 31
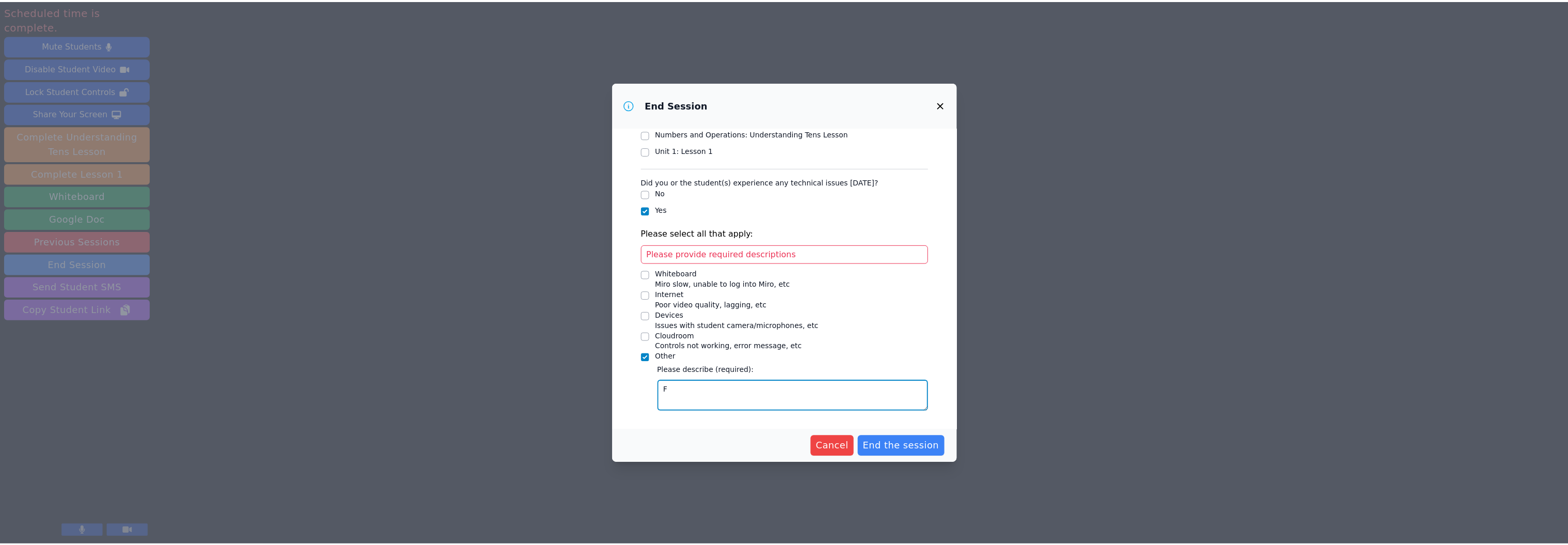
scroll to position [205, 0]
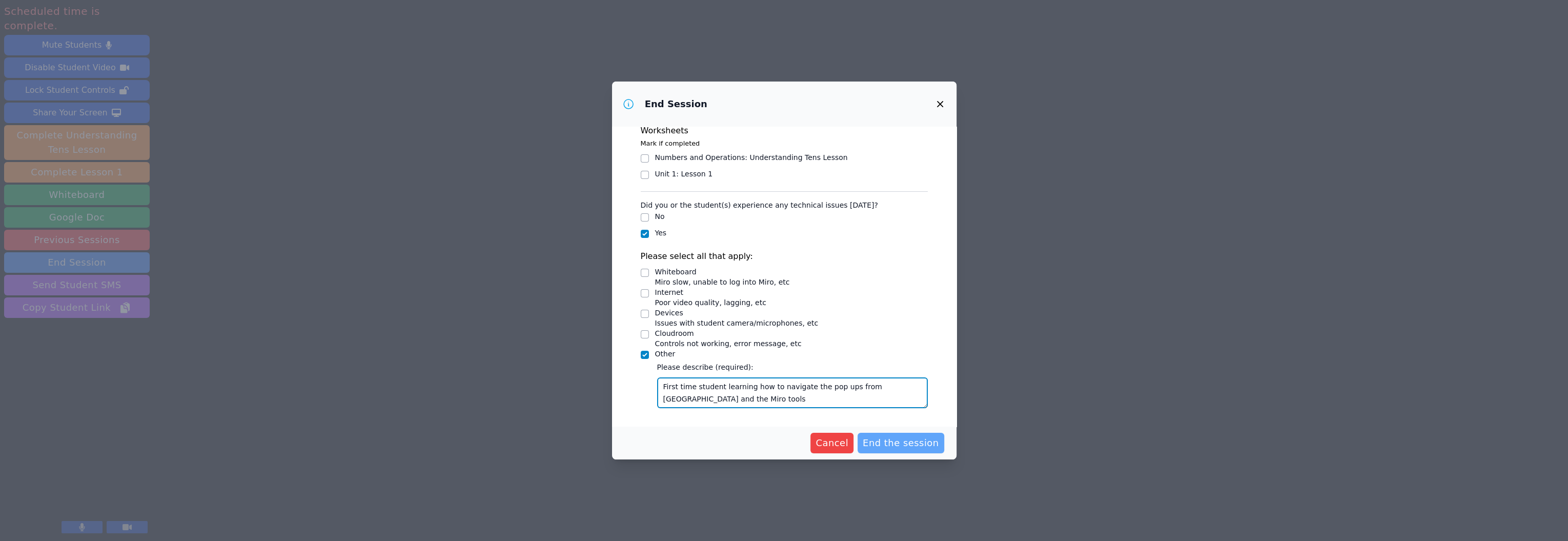
type textarea "First time student learning how to navigate the pop ups from [GEOGRAPHIC_DATA] …"
click at [939, 446] on span "End the session" at bounding box center [901, 443] width 76 height 14
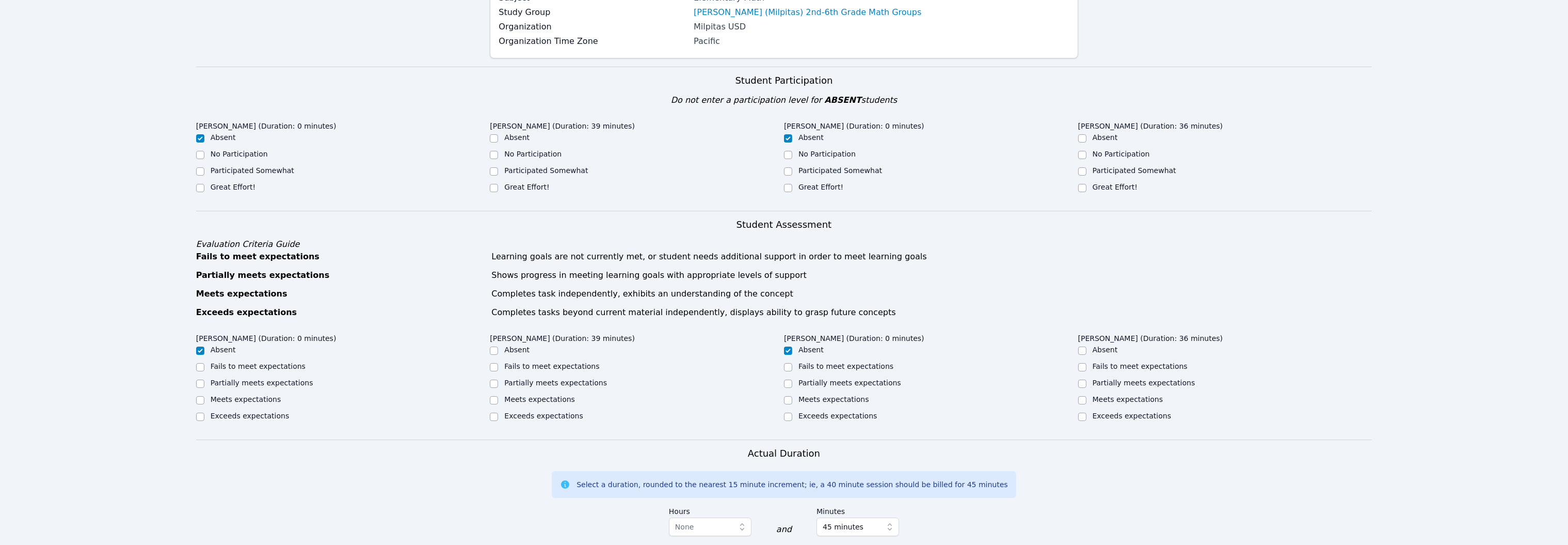
scroll to position [207, 0]
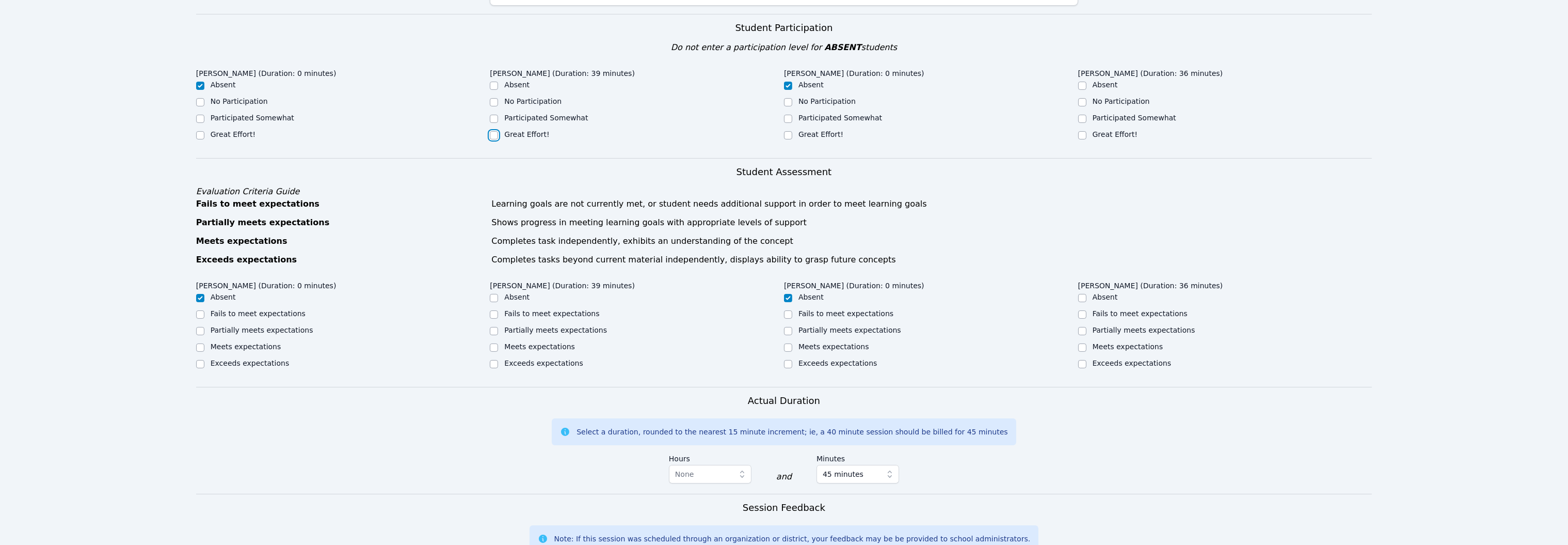
click at [496, 139] on input "Great Effort!" at bounding box center [494, 136] width 9 height 9
checkbox input "true"
click at [1081, 139] on input "Great Effort!" at bounding box center [1082, 136] width 9 height 9
checkbox input "true"
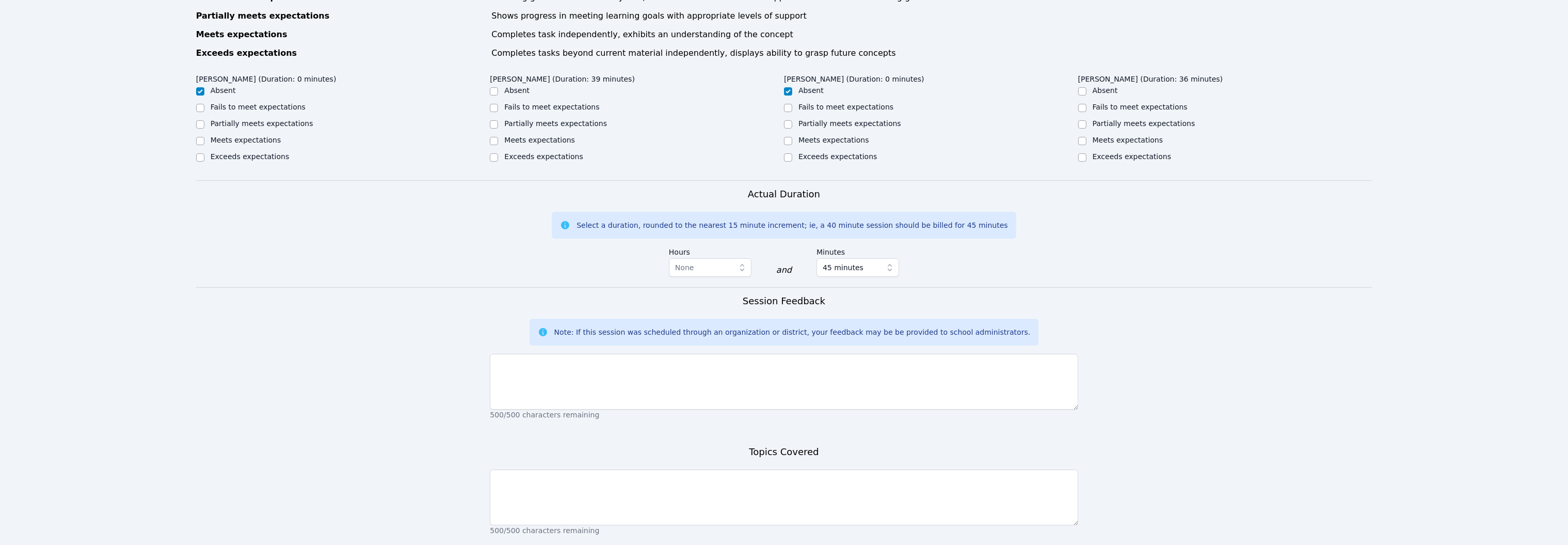
scroll to position [482, 0]
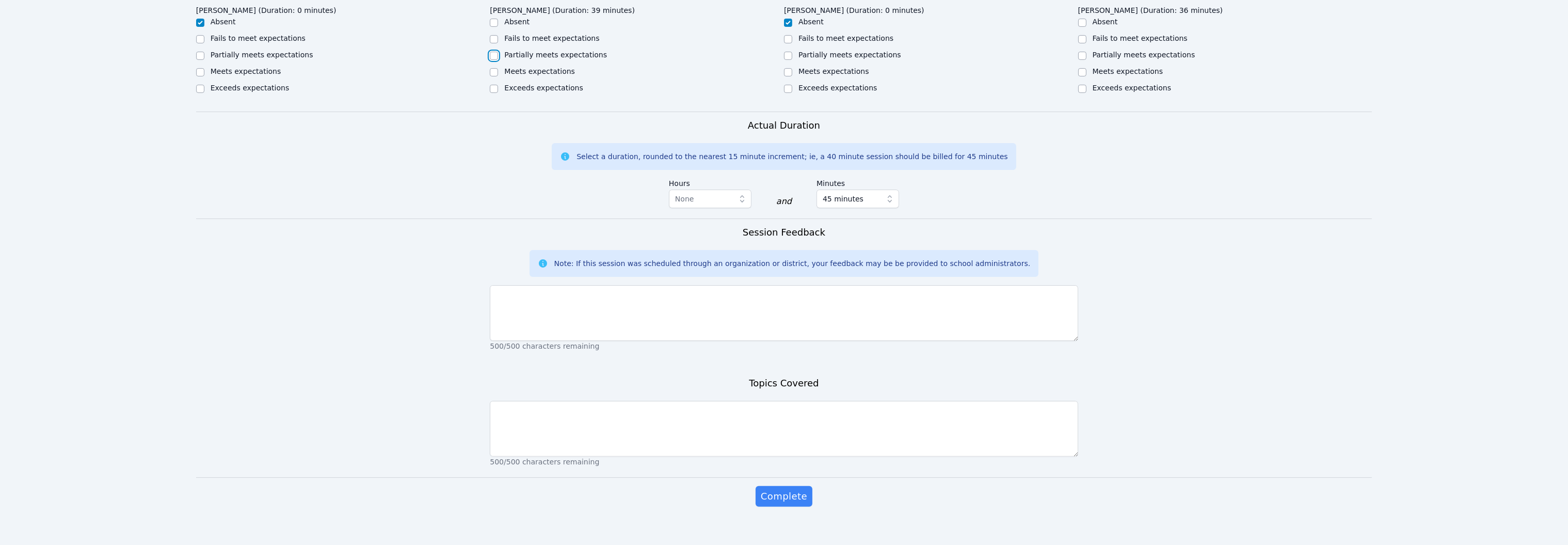
click at [497, 60] on input "Partially meets expectations" at bounding box center [494, 56] width 9 height 9
checkbox input "true"
click at [1084, 93] on input "Exceeds expectations" at bounding box center [1082, 89] width 9 height 9
checkbox input "true"
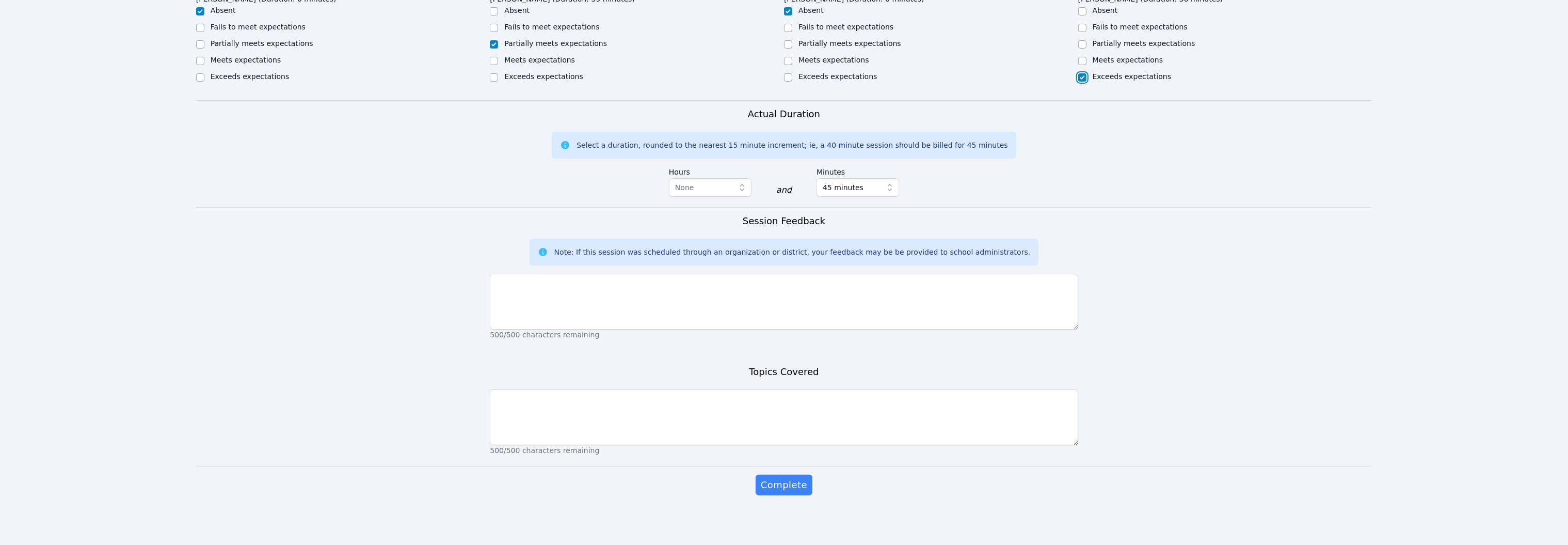
scroll to position [826, 0]
click at [837, 330] on textarea at bounding box center [784, 301] width 588 height 55
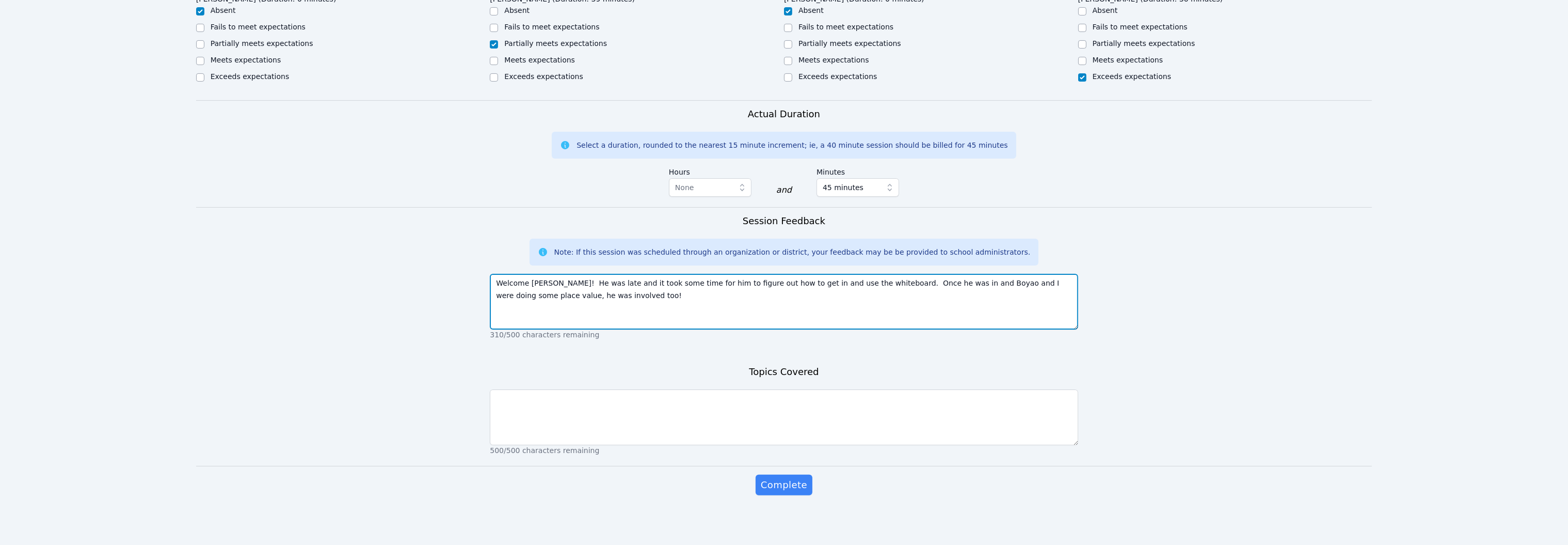
type textarea "Welcome [PERSON_NAME]! He was late and it took some time for him to figure out …"
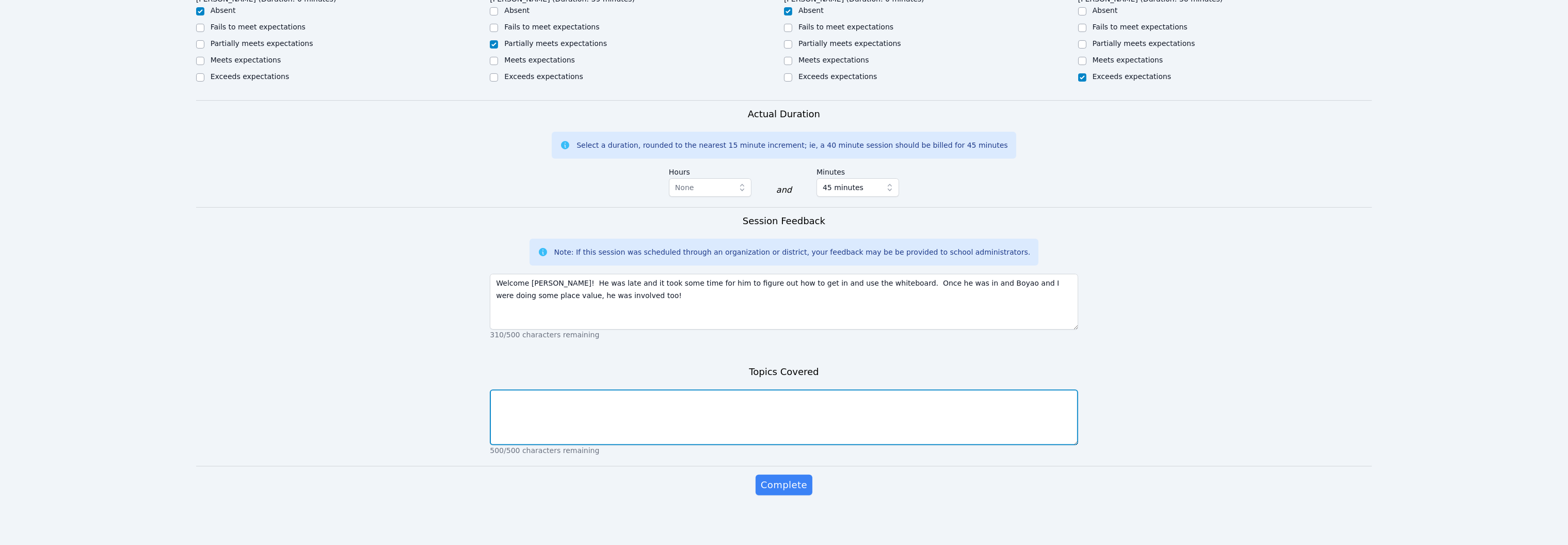
click at [769, 445] on textarea at bounding box center [784, 417] width 588 height 55
type textarea "S"
type textarea "Using manipulatives"
